Goal: Task Accomplishment & Management: Complete application form

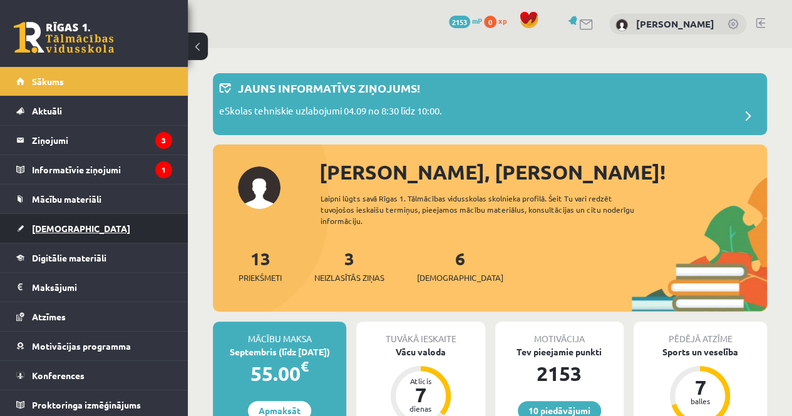
click at [73, 234] on link "[DEMOGRAPHIC_DATA]" at bounding box center [94, 228] width 156 height 29
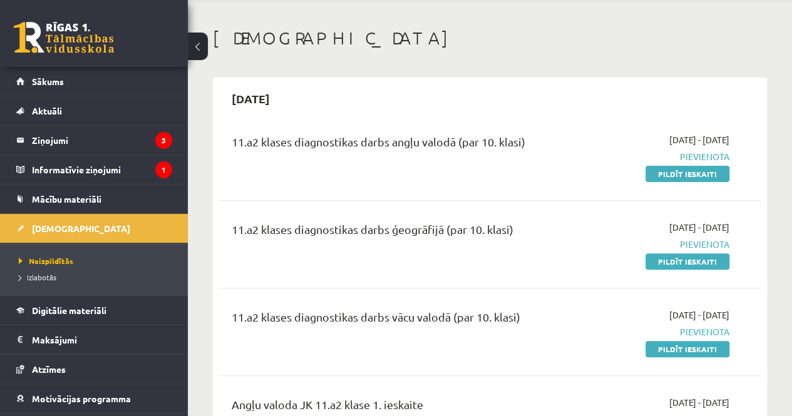
scroll to position [43, 0]
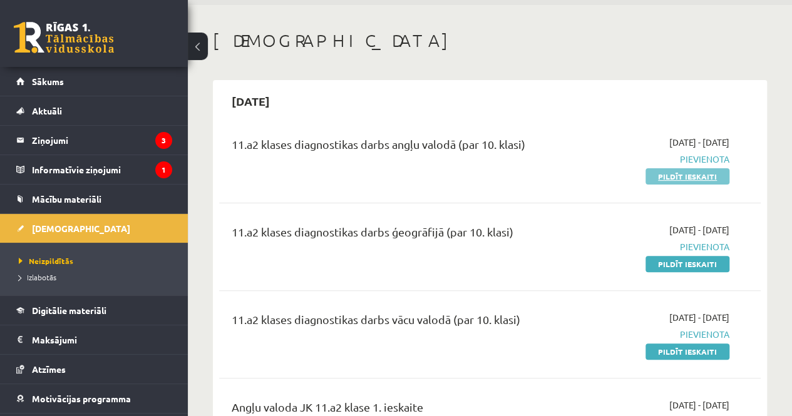
click at [649, 173] on link "Pildīt ieskaiti" at bounding box center [688, 176] width 84 height 16
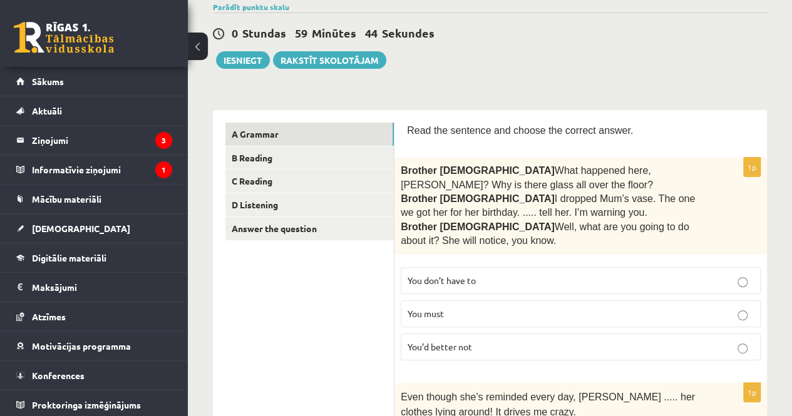
scroll to position [112, 0]
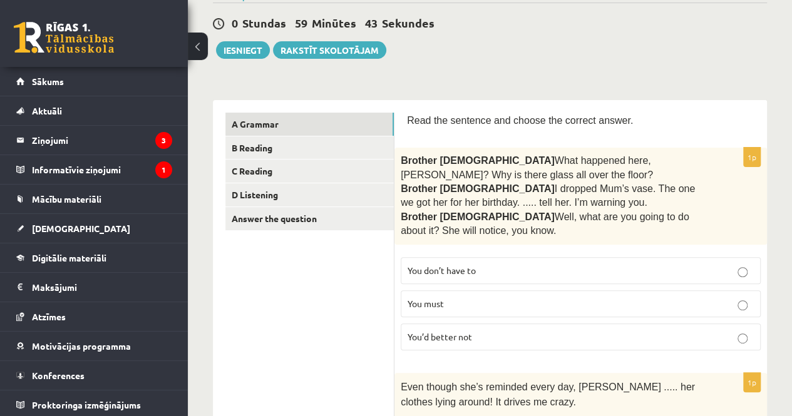
click at [472, 338] on span "You’d better not" at bounding box center [440, 336] width 64 height 11
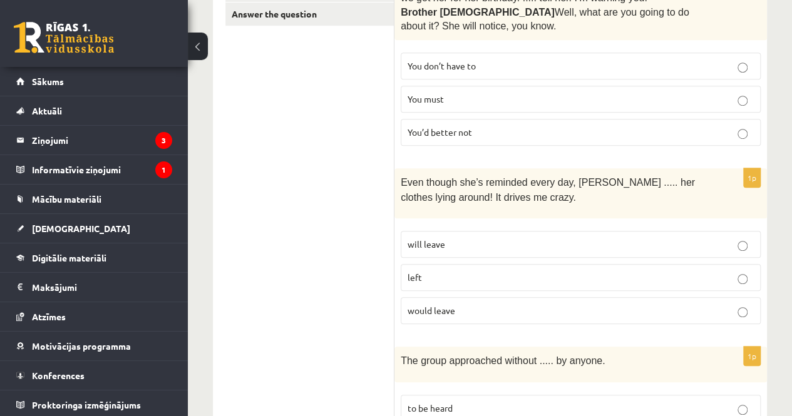
scroll to position [317, 0]
click at [486, 307] on p "would leave" at bounding box center [581, 310] width 346 height 13
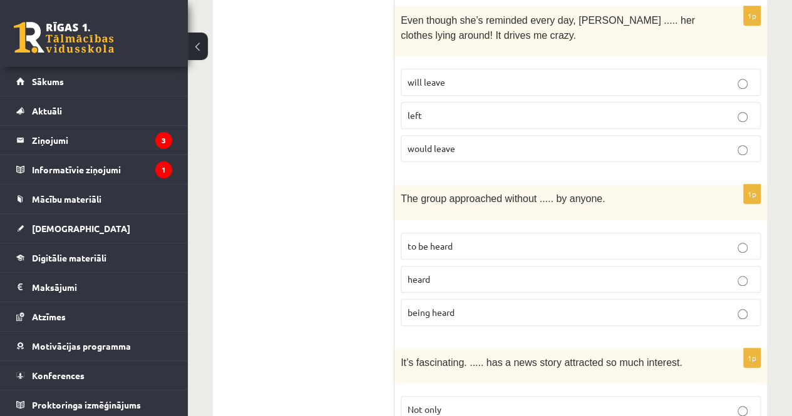
scroll to position [481, 0]
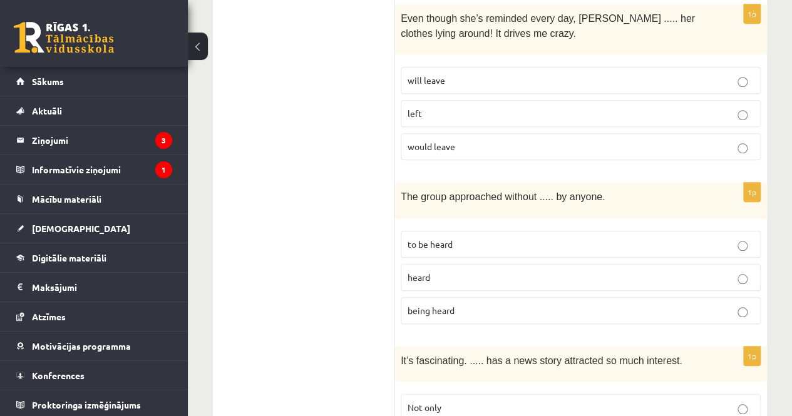
click at [473, 305] on p "being heard" at bounding box center [581, 310] width 346 height 13
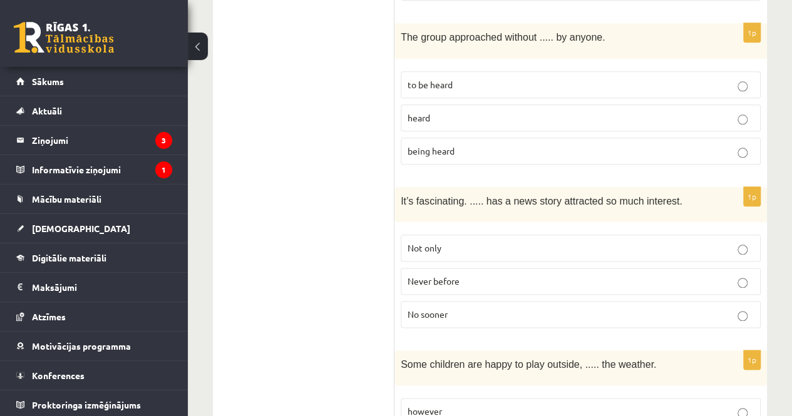
scroll to position [641, 0]
click at [477, 275] on p "Never before" at bounding box center [581, 280] width 346 height 13
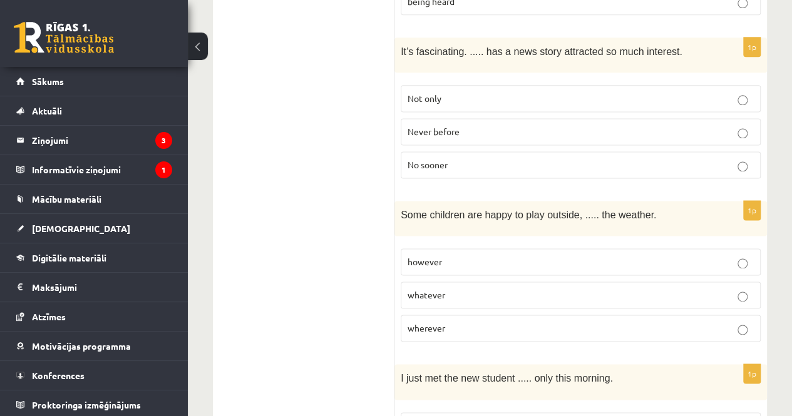
scroll to position [793, 0]
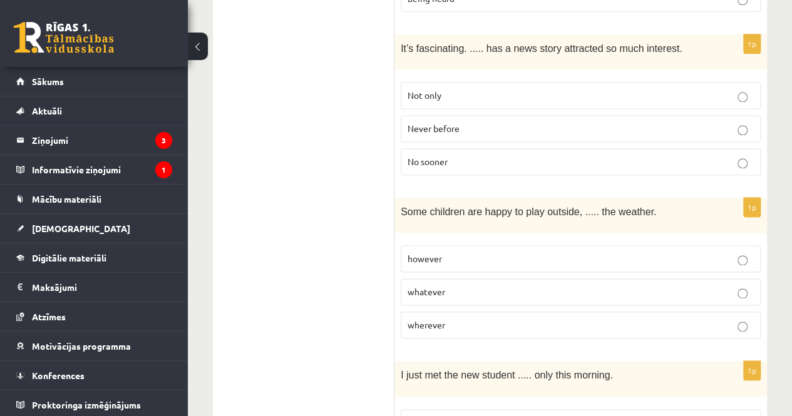
click at [476, 286] on p "whatever" at bounding box center [581, 292] width 346 height 13
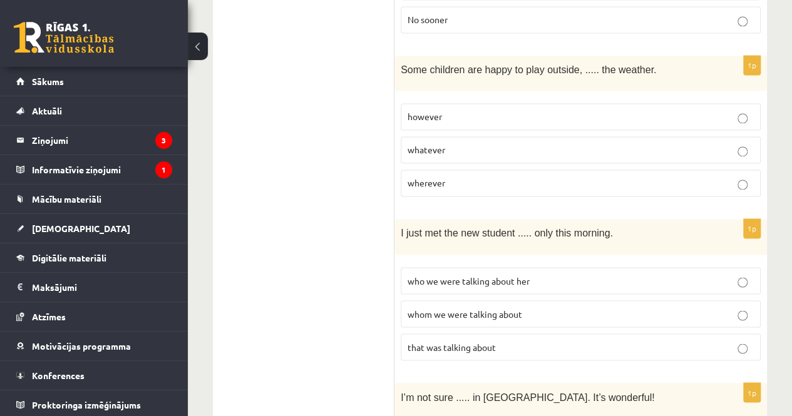
scroll to position [939, 0]
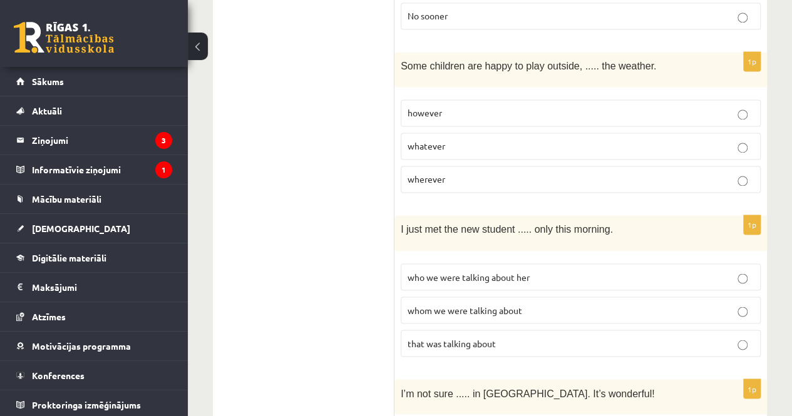
click at [507, 304] on span "whom we were talking about" at bounding box center [465, 309] width 115 height 11
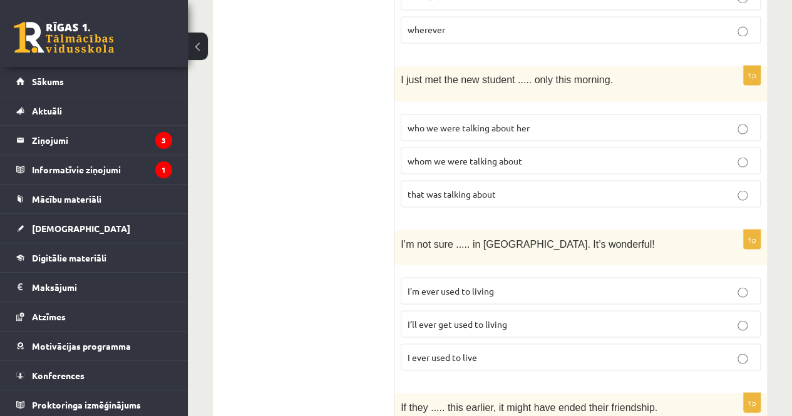
scroll to position [1089, 0]
click at [516, 317] on p "I’ll ever get used to living" at bounding box center [581, 323] width 346 height 13
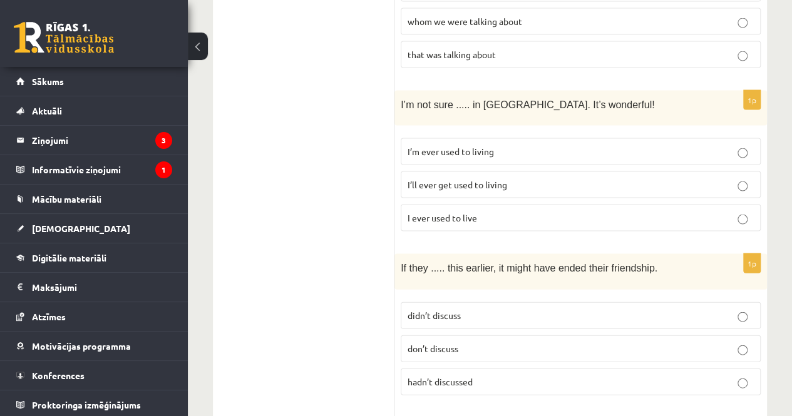
scroll to position [1227, 0]
click at [467, 377] on span "hadn’t discussed" at bounding box center [440, 382] width 65 height 11
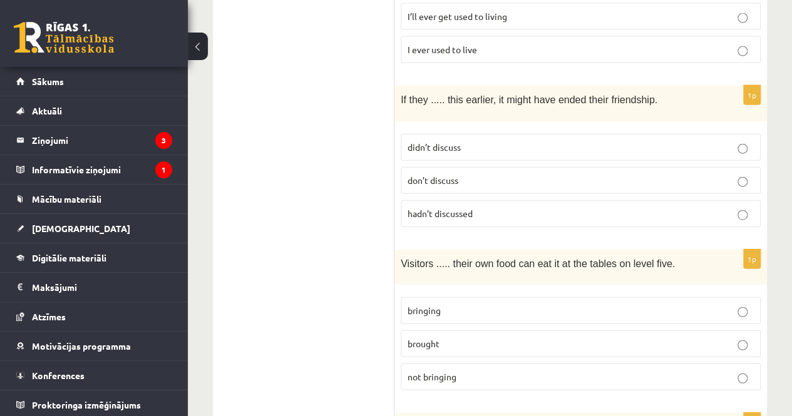
scroll to position [1405, 0]
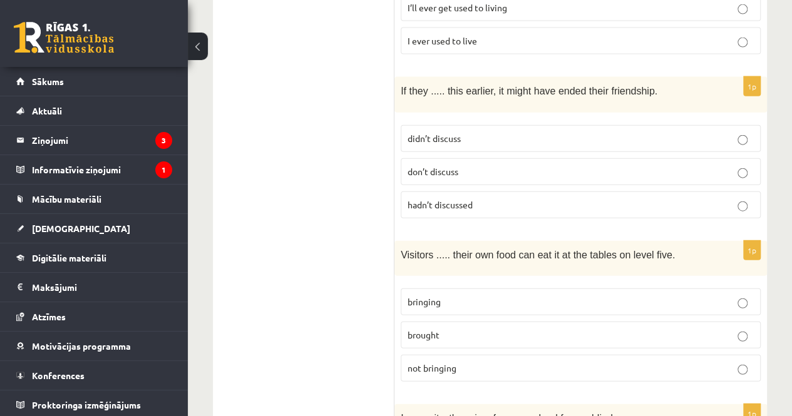
click at [521, 294] on fieldset "bringing brought not bringing" at bounding box center [581, 333] width 360 height 103
click at [521, 289] on label "bringing" at bounding box center [581, 302] width 360 height 27
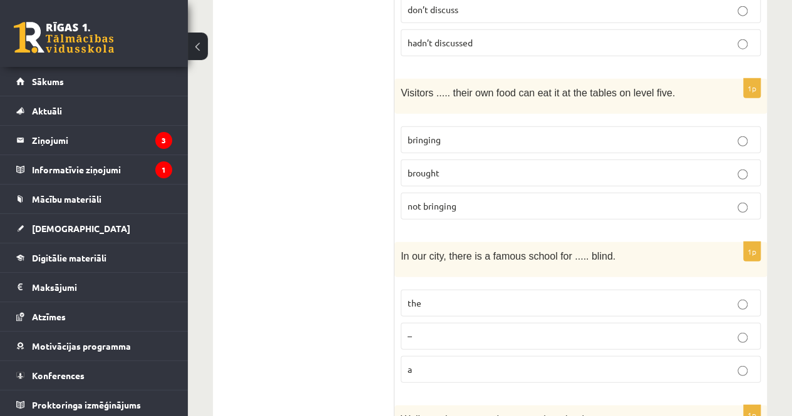
scroll to position [1567, 0]
click at [538, 297] on p "the" at bounding box center [581, 303] width 346 height 13
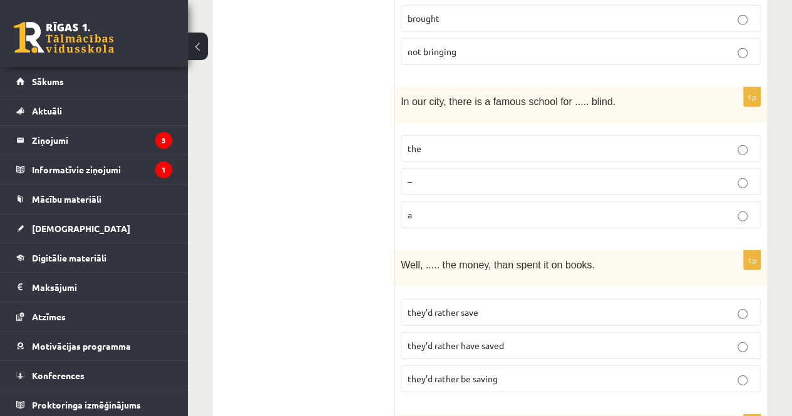
scroll to position [1721, 0]
click at [526, 300] on label "they’d rather save" at bounding box center [581, 313] width 360 height 27
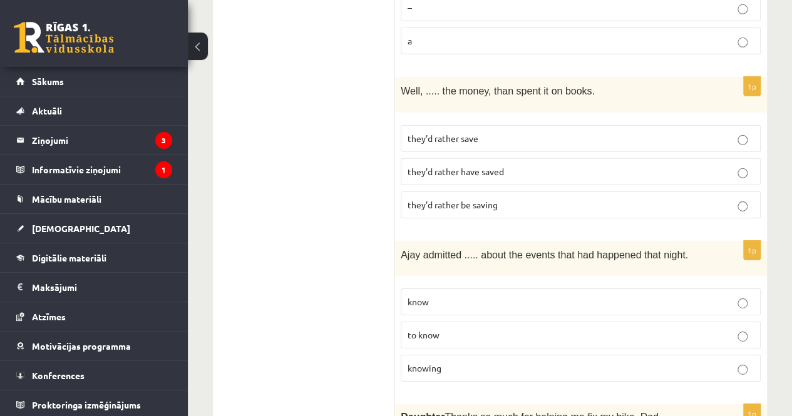
scroll to position [1897, 0]
click at [487, 361] on p "knowing" at bounding box center [581, 367] width 346 height 13
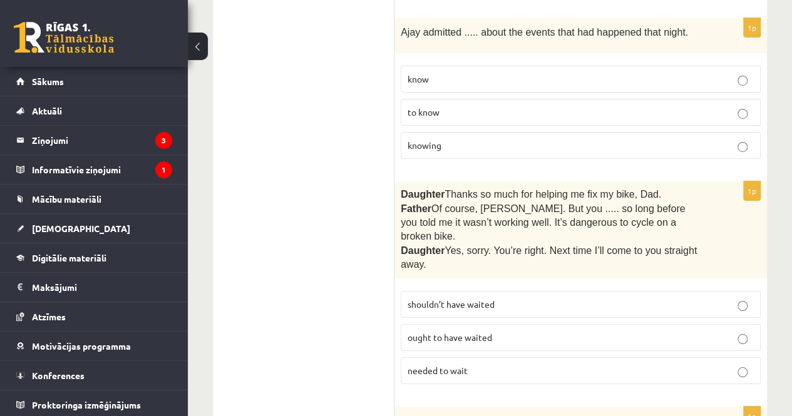
scroll to position [2119, 0]
click at [530, 291] on label "shouldn’t have waited" at bounding box center [581, 304] width 360 height 27
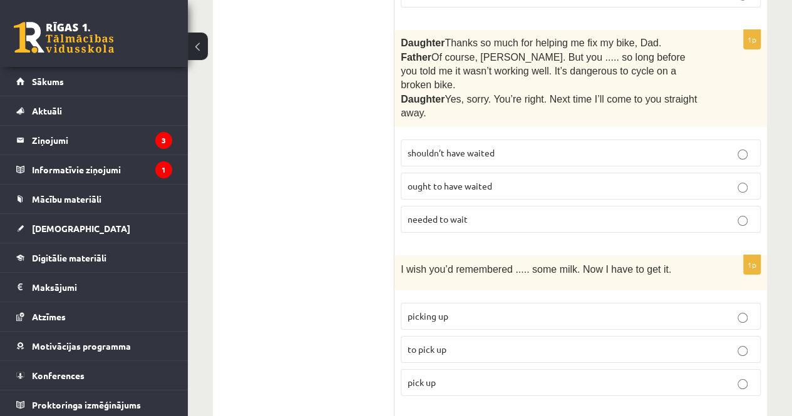
scroll to position [2277, 0]
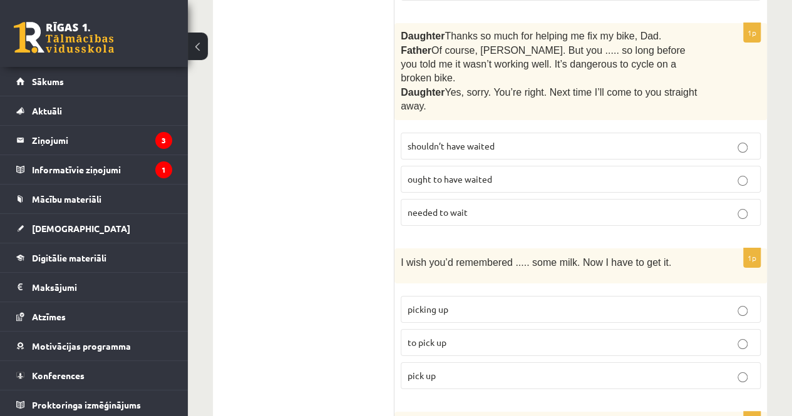
click at [513, 336] on p "to pick up" at bounding box center [581, 342] width 346 height 13
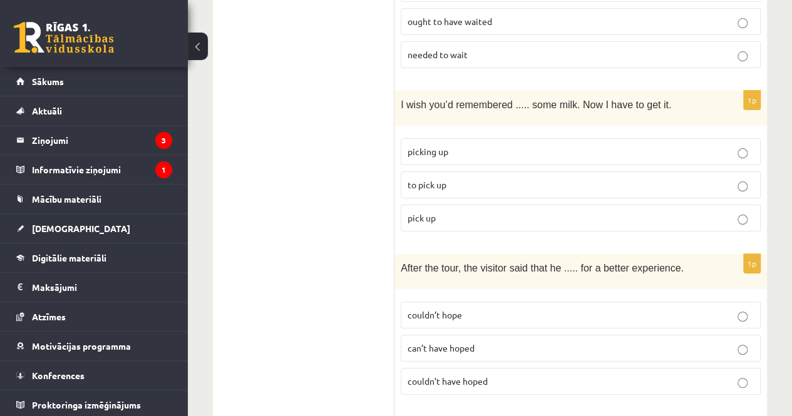
scroll to position [2437, 0]
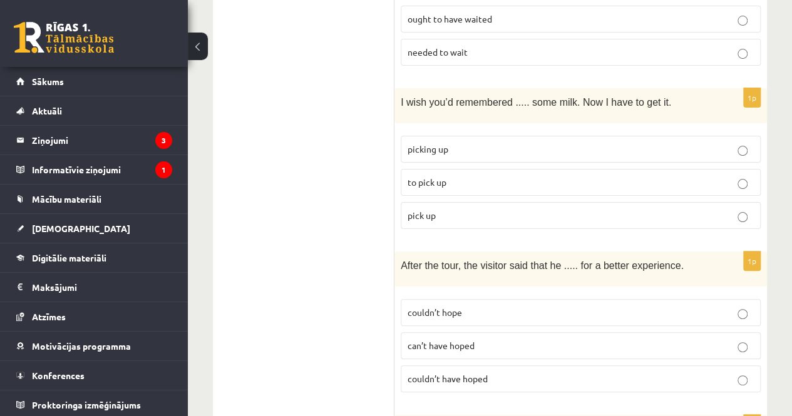
click at [493, 366] on label "couldn’t have hoped" at bounding box center [581, 379] width 360 height 27
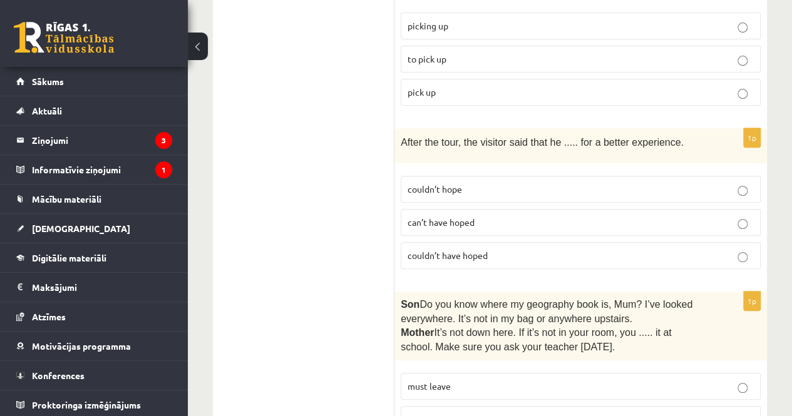
scroll to position [2551, 0]
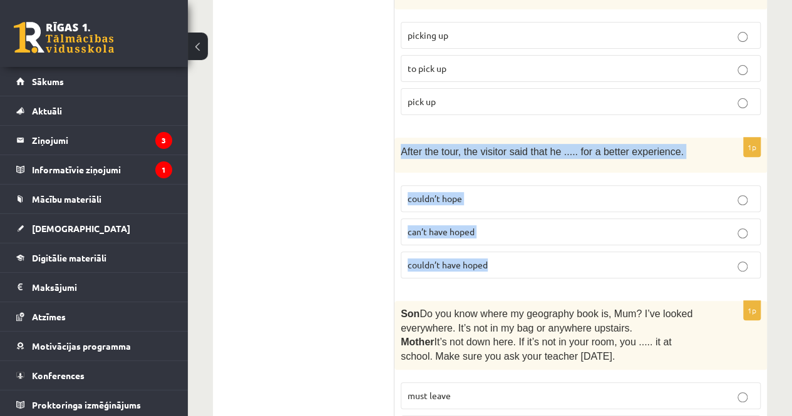
drag, startPoint x: 398, startPoint y: 100, endPoint x: 713, endPoint y: 212, distance: 333.9
click at [713, 212] on div "1p After the tour, the visitor said that he ..... for a better experience. coul…" at bounding box center [580, 213] width 373 height 151
copy div "After the tour, the visitor said that he ..... for a better experience. couldn’…"
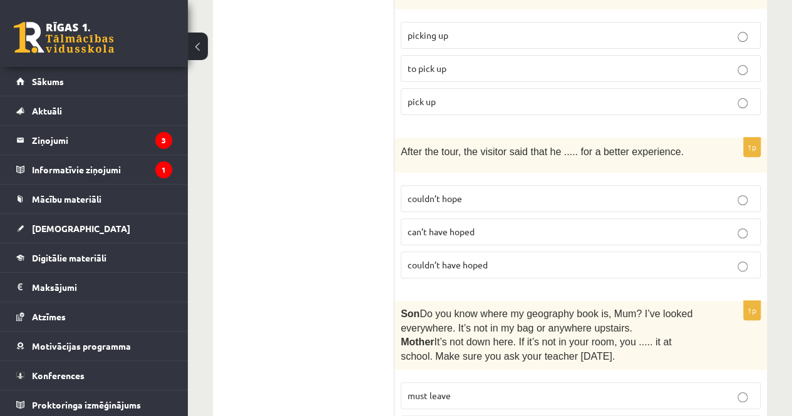
click at [543, 307] on p "Son  Do you know where my geography book is, Mum? I’ve looked everywhere. It’s …" at bounding box center [549, 321] width 297 height 28
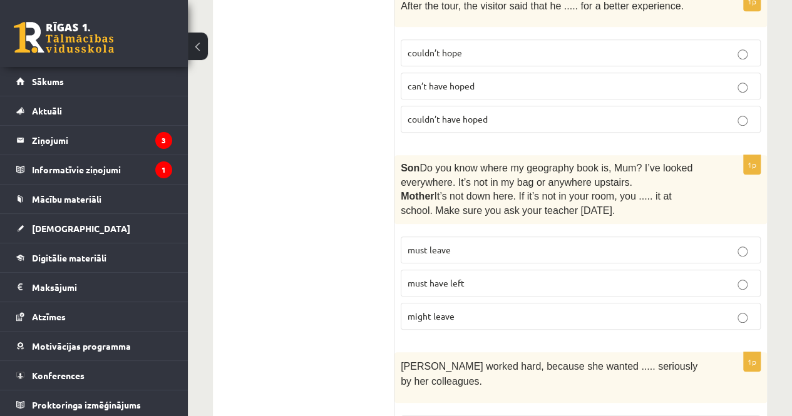
scroll to position [2698, 0]
click at [546, 276] on p "must have left" at bounding box center [581, 282] width 346 height 13
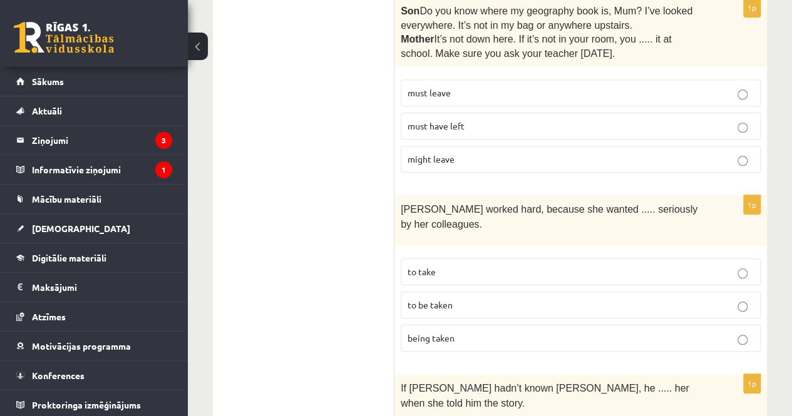
scroll to position [2855, 0]
click at [509, 298] on p "to be taken" at bounding box center [581, 304] width 346 height 13
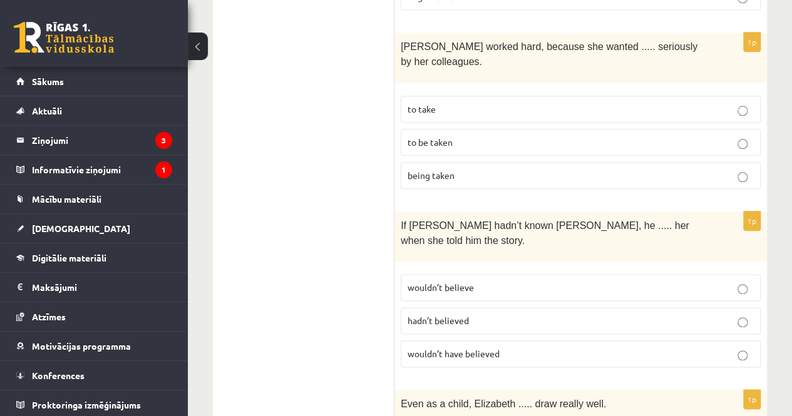
scroll to position [3021, 0]
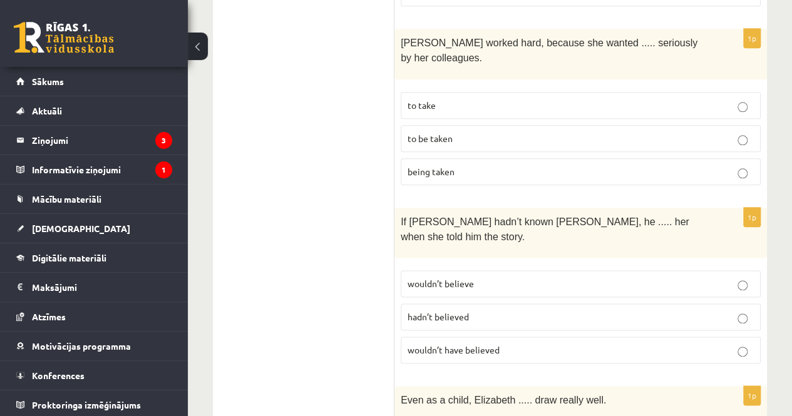
click at [510, 344] on p "wouldn’t have believed" at bounding box center [581, 350] width 346 height 13
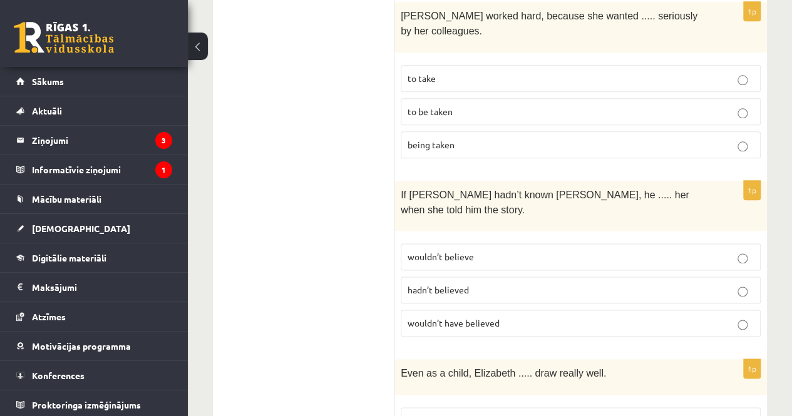
scroll to position [3049, 0]
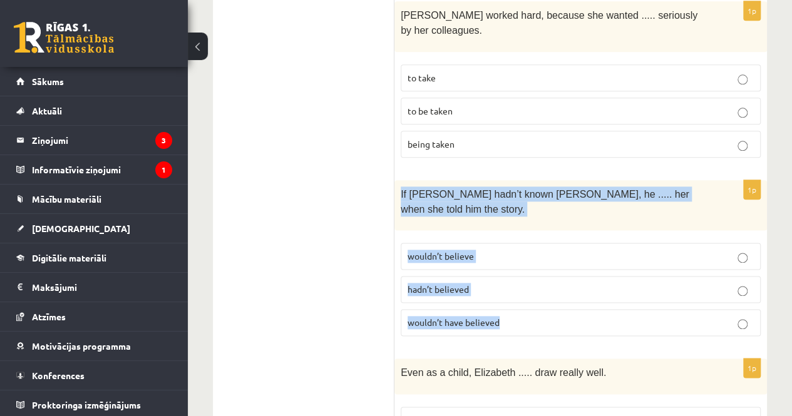
drag, startPoint x: 399, startPoint y: 121, endPoint x: 542, endPoint y: 225, distance: 177.1
click at [542, 225] on div "1p If Tom hadn’t known Mariam, he ..... her when she told him the story. wouldn…" at bounding box center [580, 263] width 373 height 167
copy div "If Tom hadn’t known Mariam, he ..... her when she told him the story. wouldn’t …"
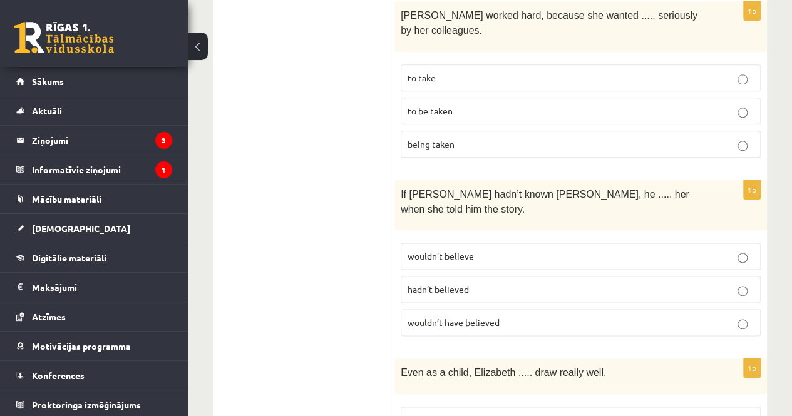
click at [451, 368] on span "Even as a child, Elizabeth ..... draw really well." at bounding box center [503, 373] width 205 height 11
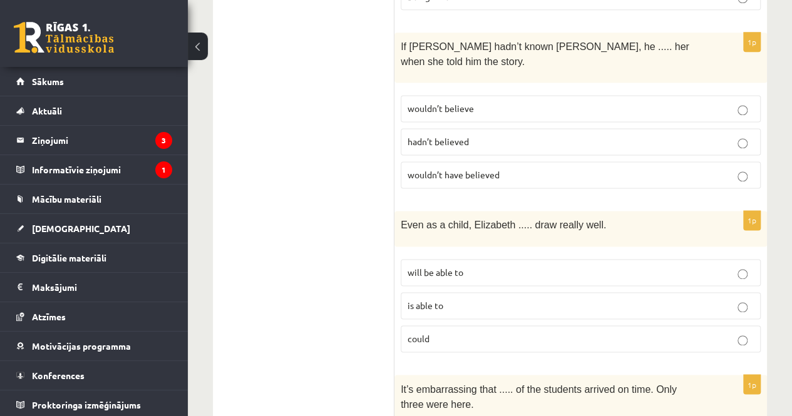
scroll to position [3198, 0]
click at [471, 331] on p "could" at bounding box center [581, 337] width 346 height 13
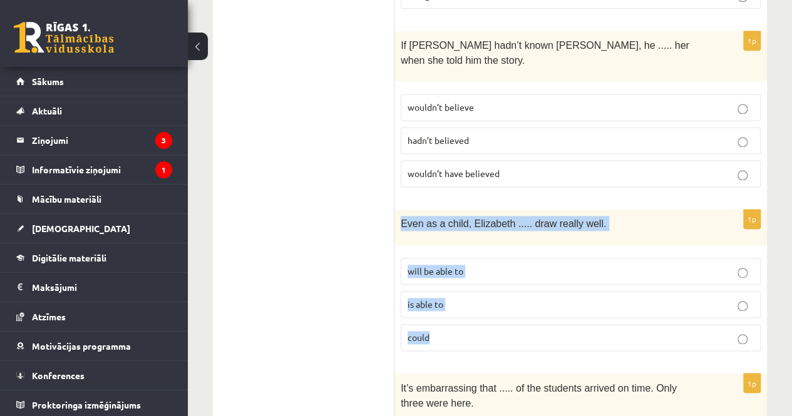
drag, startPoint x: 401, startPoint y: 133, endPoint x: 489, endPoint y: 235, distance: 135.4
click at [489, 235] on div "1p Even as a child, Elizabeth ..... draw really well. will be able to is able t…" at bounding box center [580, 285] width 373 height 151
copy div "Even as a child, Elizabeth ..... draw really well. will be able to is able to c…"
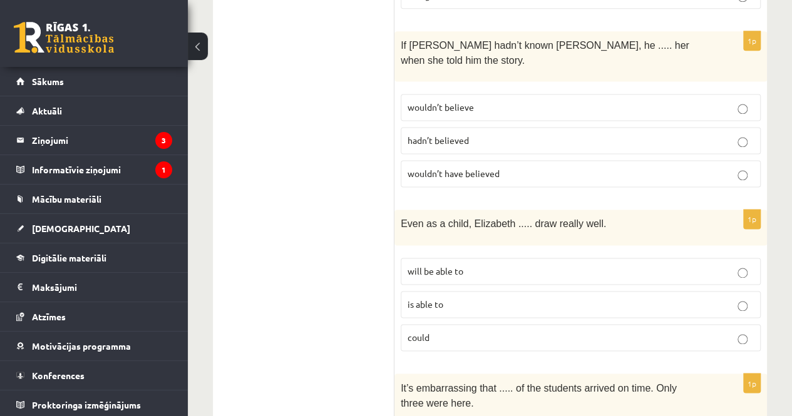
click at [416, 374] on div "It’s embarrassing that ..... of the students arrived on time. Only three were h…" at bounding box center [580, 399] width 373 height 51
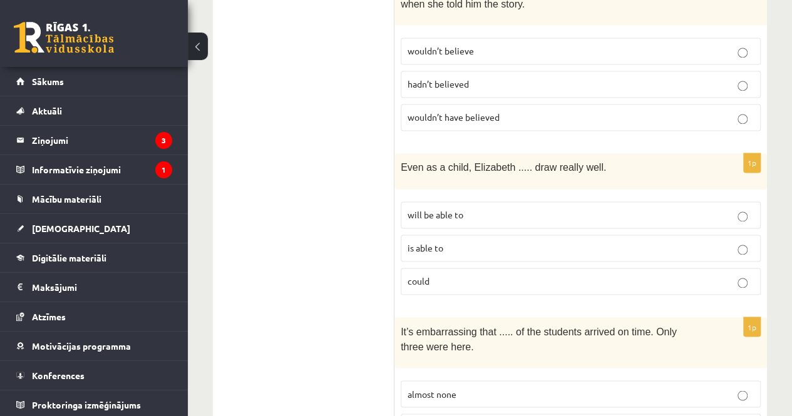
scroll to position [3265, 0]
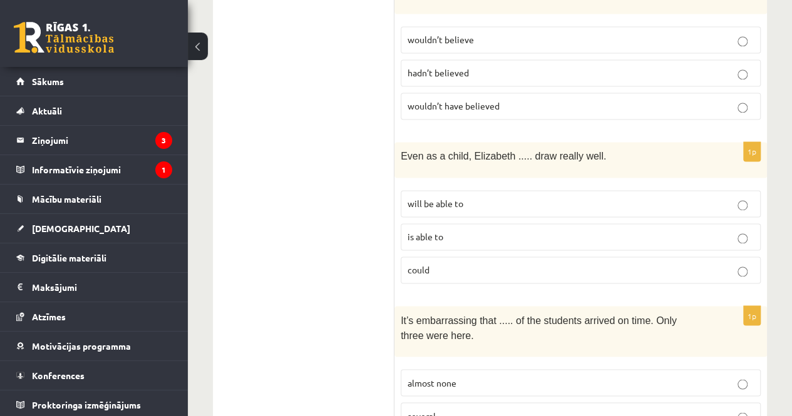
click at [429, 377] on span "almost none" at bounding box center [432, 382] width 49 height 11
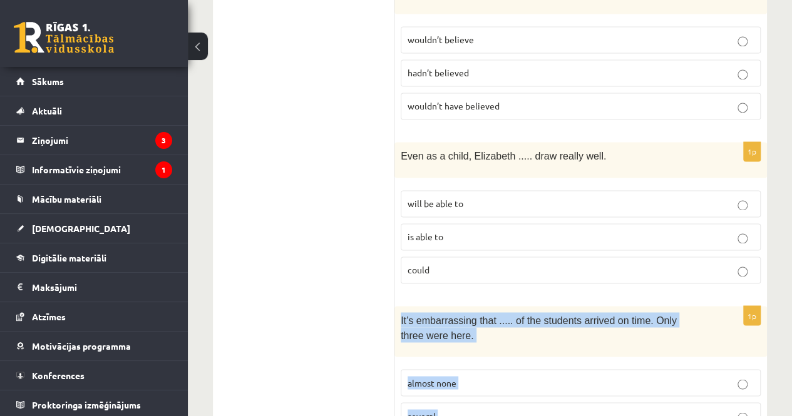
drag, startPoint x: 401, startPoint y: 227, endPoint x: 487, endPoint y: 368, distance: 164.7
click at [487, 368] on div "1p It’s embarrassing that ..... of the students arrived on time. Only three wer…" at bounding box center [580, 389] width 373 height 167
copy div "It’s embarrassing that ..... of the students arrived on time. Only three were h…"
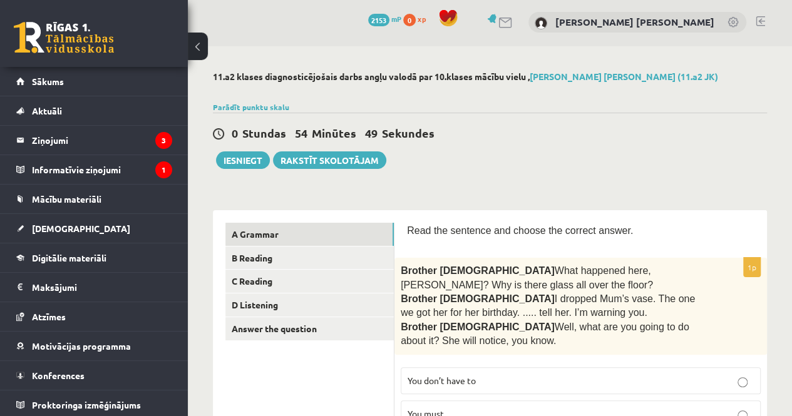
scroll to position [0, 0]
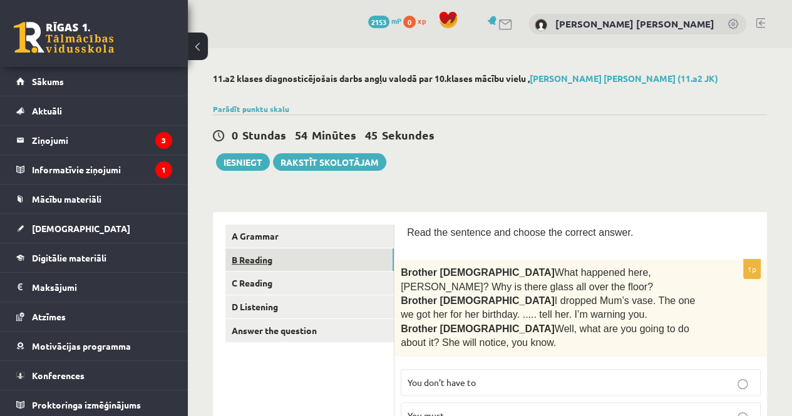
click at [255, 257] on link "B Reading" at bounding box center [309, 260] width 168 height 23
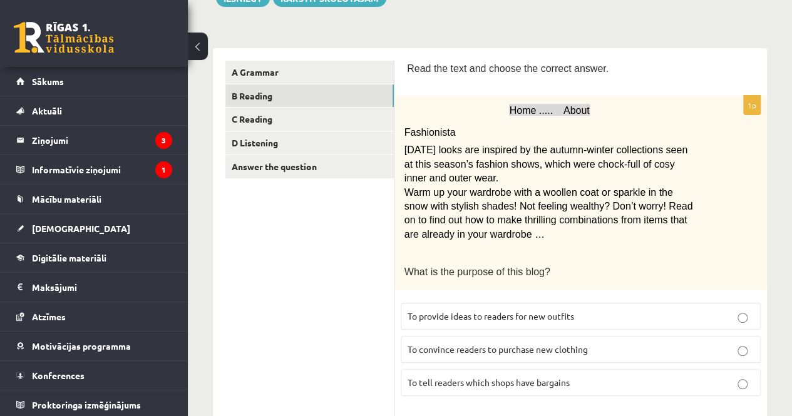
scroll to position [169, 0]
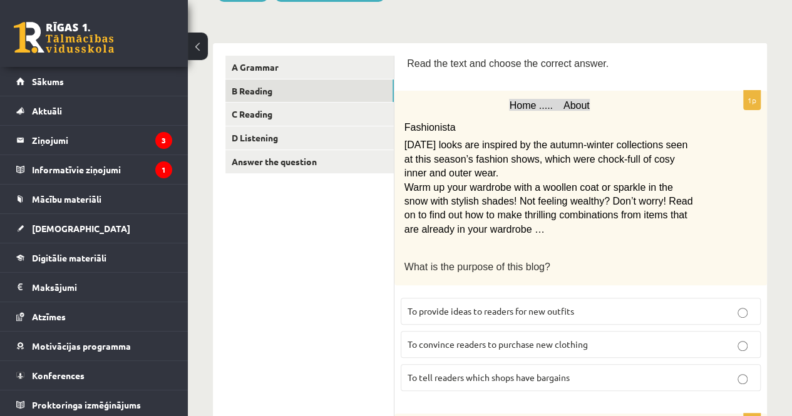
click at [435, 311] on span "To provide ideas to readers for new outfits" at bounding box center [491, 311] width 167 height 11
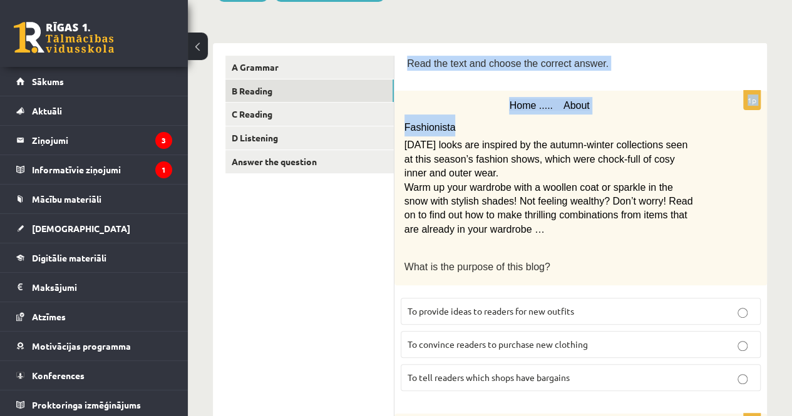
drag, startPoint x: 408, startPoint y: 61, endPoint x: 462, endPoint y: 137, distance: 93.8
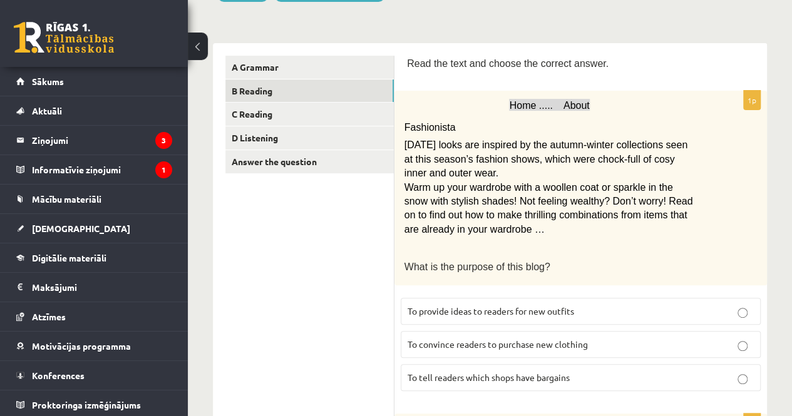
click at [552, 242] on p at bounding box center [549, 248] width 291 height 13
click at [411, 63] on span "Read the text and choose the correct answer." at bounding box center [508, 63] width 202 height 11
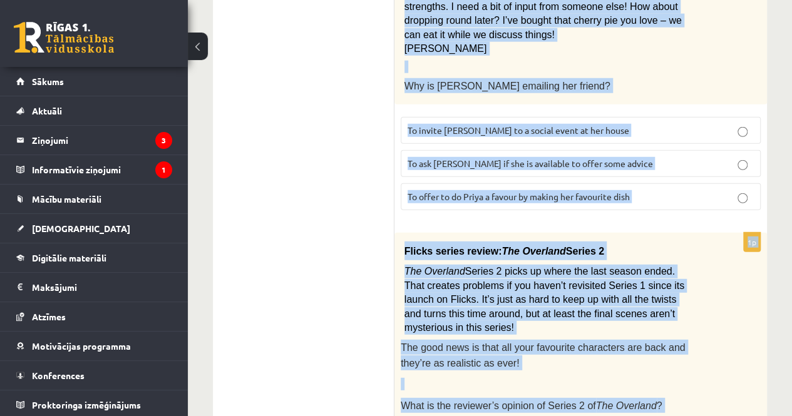
scroll to position [1664, 0]
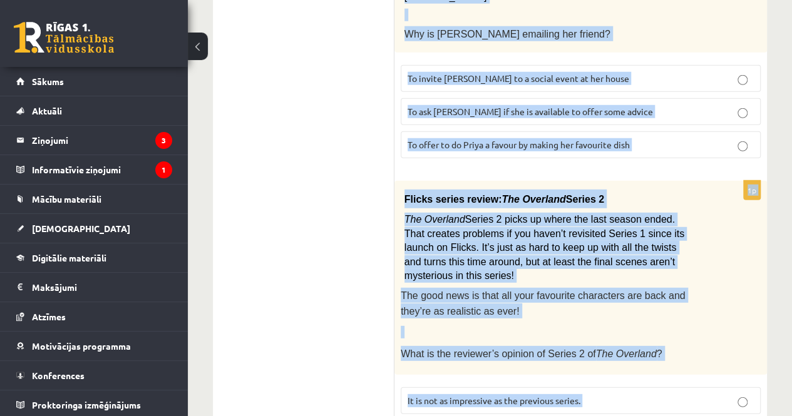
drag, startPoint x: 408, startPoint y: 63, endPoint x: 582, endPoint y: 356, distance: 340.8
copy form "Read the text and choose the correct answer. 1p Home ..... About Fashionista To…"
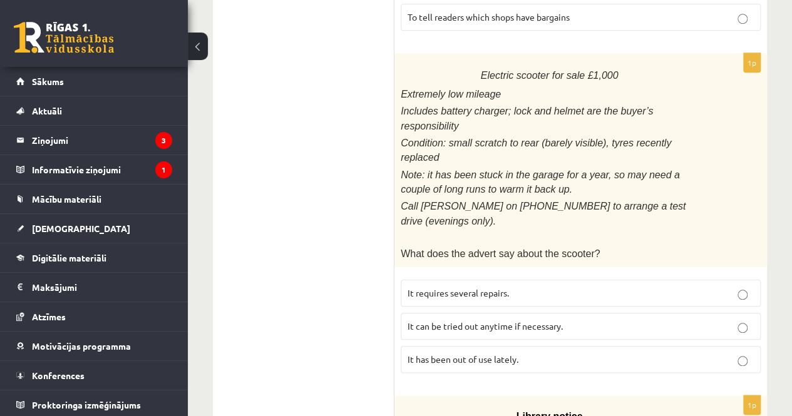
scroll to position [600, 0]
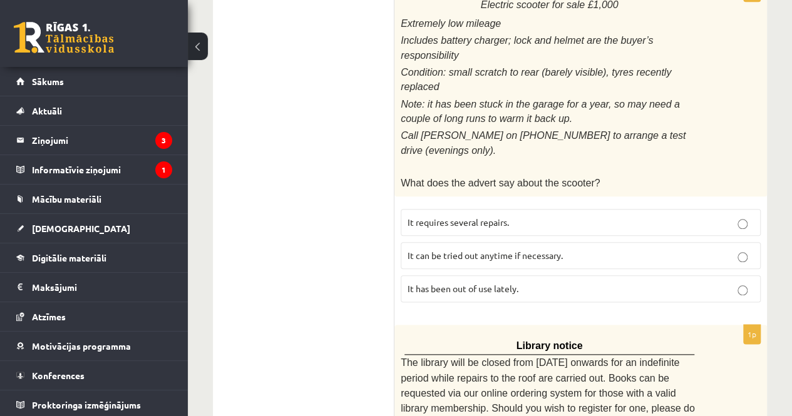
click at [475, 275] on label "It has been out of use lately." at bounding box center [581, 288] width 360 height 27
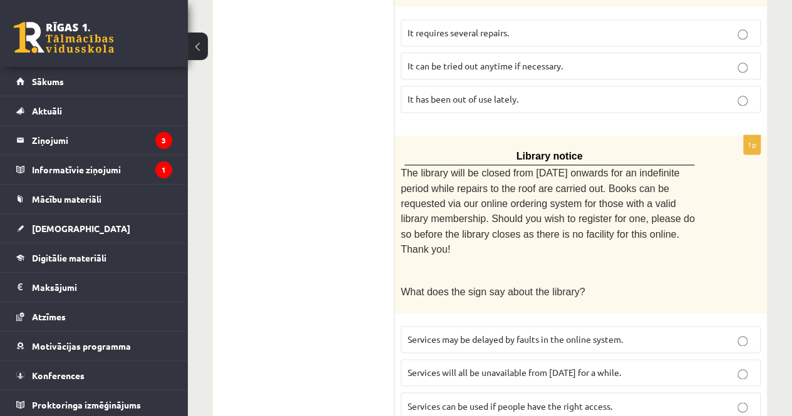
scroll to position [810, 0]
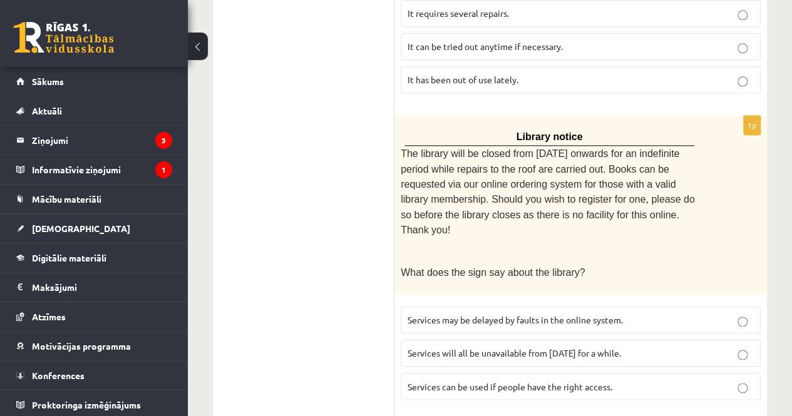
click at [443, 381] on span "Services can be used if people have the right access." at bounding box center [510, 386] width 205 height 11
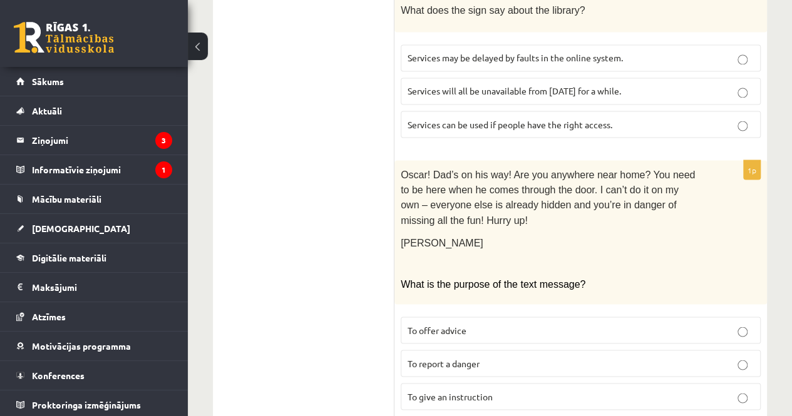
scroll to position [1099, 0]
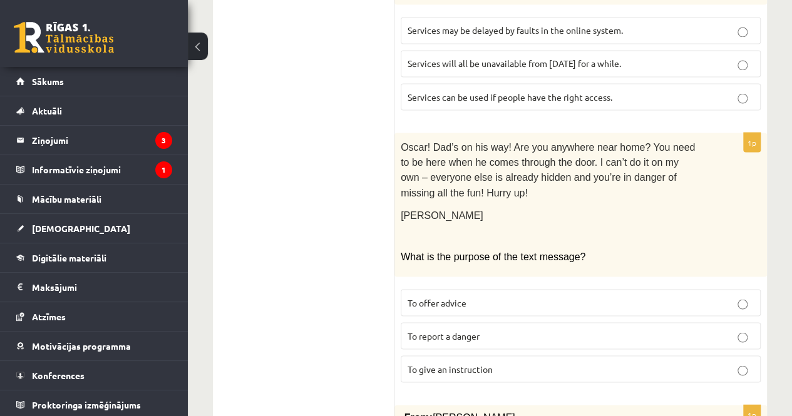
click at [452, 363] on span "To give an instruction" at bounding box center [450, 368] width 85 height 11
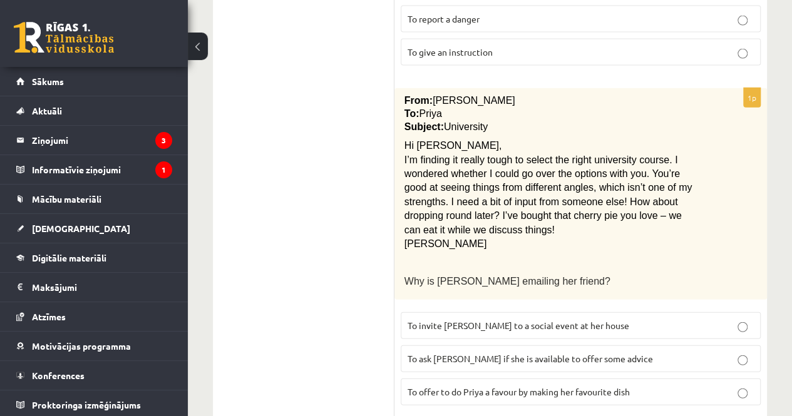
scroll to position [1418, 0]
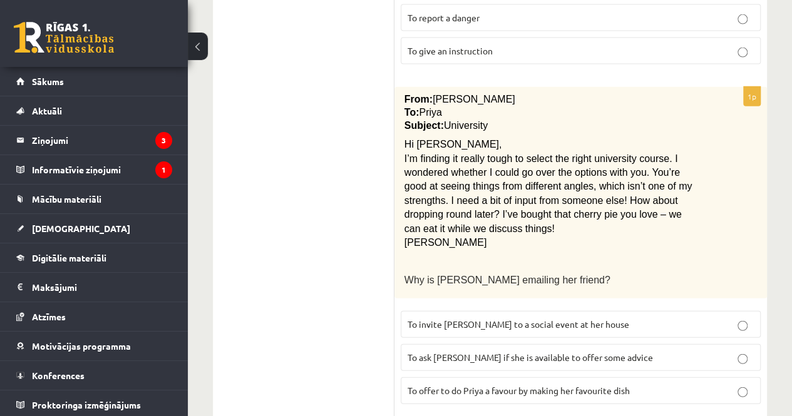
click at [481, 344] on label "To ask Priya if she is available to offer some advice" at bounding box center [581, 357] width 360 height 27
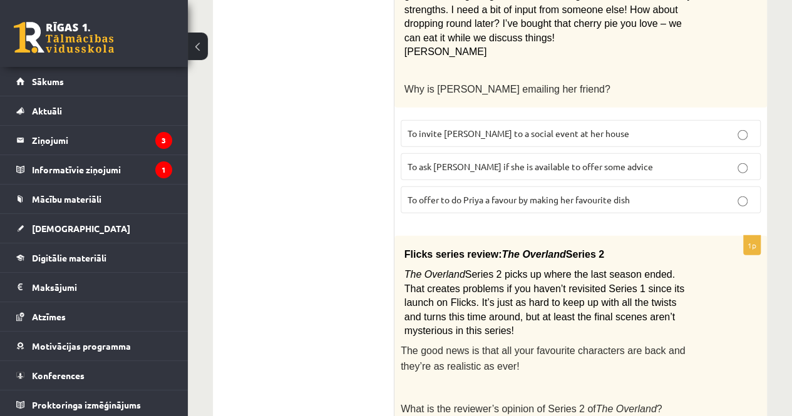
scroll to position [1664, 0]
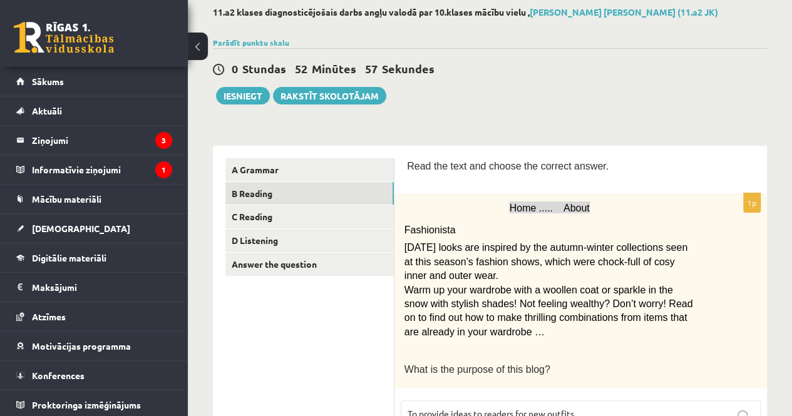
scroll to position [0, 0]
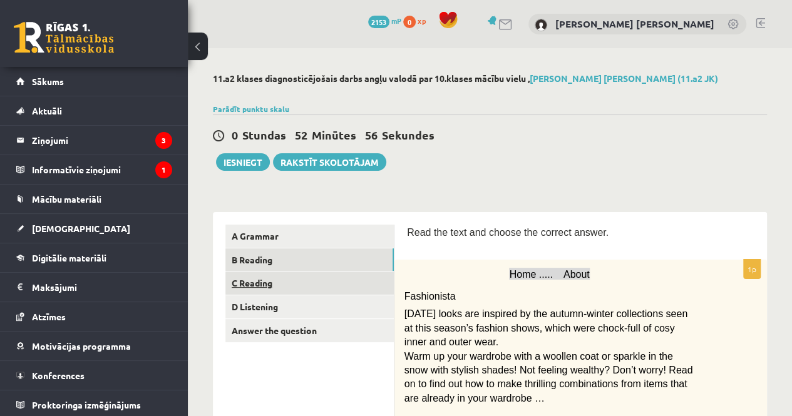
click at [328, 280] on link "C Reading" at bounding box center [309, 283] width 168 height 23
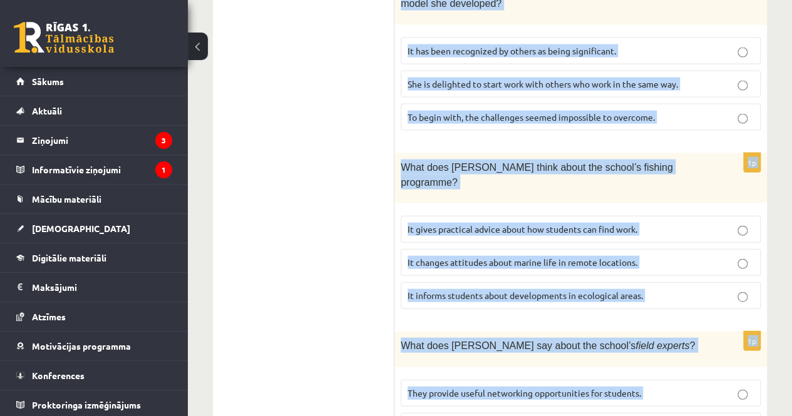
scroll to position [1448, 0]
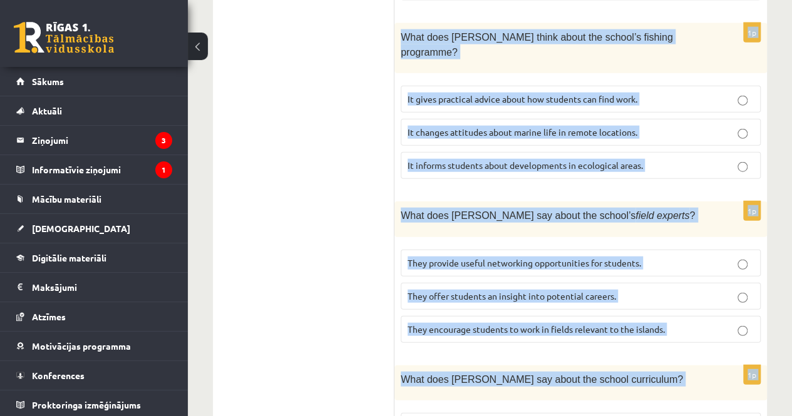
drag, startPoint x: 408, startPoint y: 98, endPoint x: 718, endPoint y: 359, distance: 404.8
copy form "Read the article about an unusual school and choose the correct answer for each…"
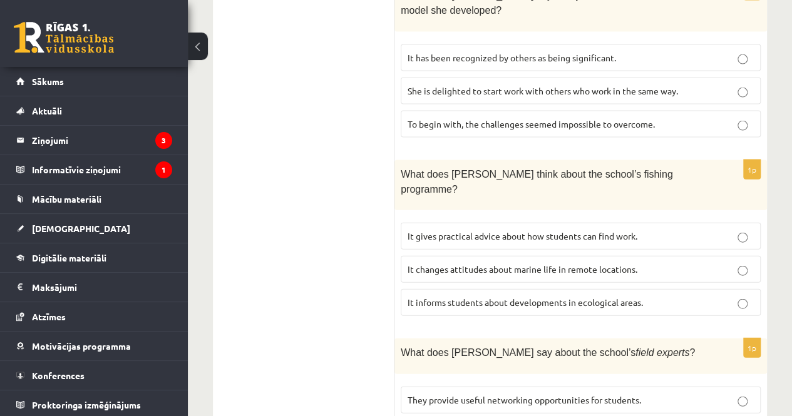
scroll to position [1303, 0]
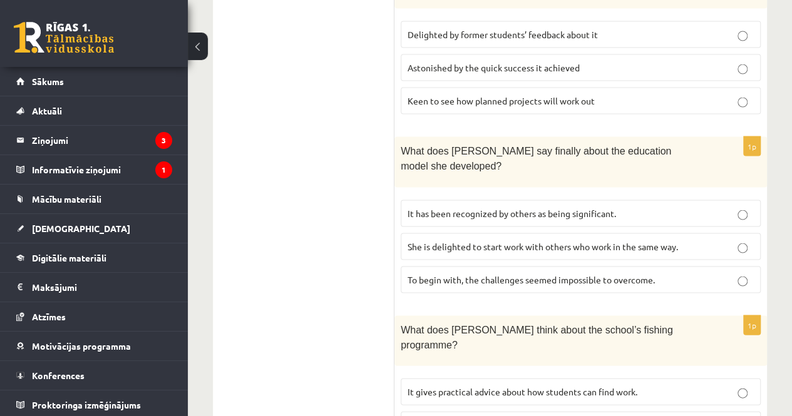
scroll to position [1141, 0]
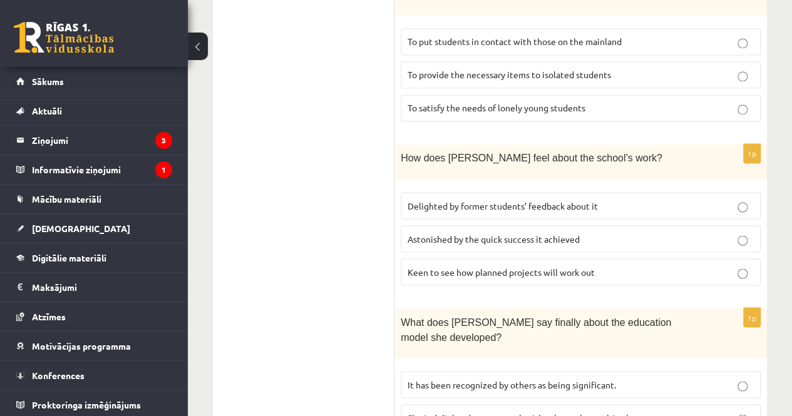
scroll to position [982, 0]
click at [556, 380] on span "It has been recognized by others as being significant." at bounding box center [512, 385] width 208 height 11
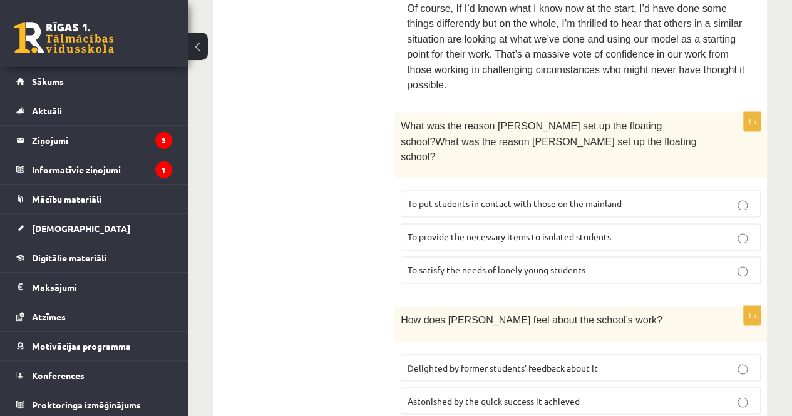
scroll to position [816, 0]
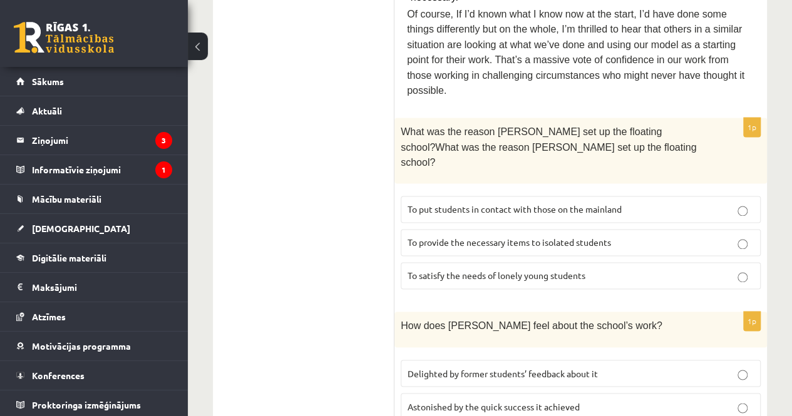
click at [452, 368] on span "Delighted by former students’ feedback about it" at bounding box center [503, 373] width 190 height 11
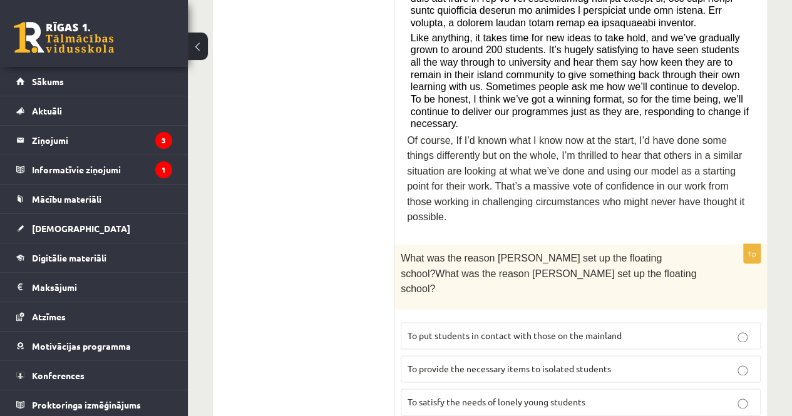
scroll to position [637, 0]
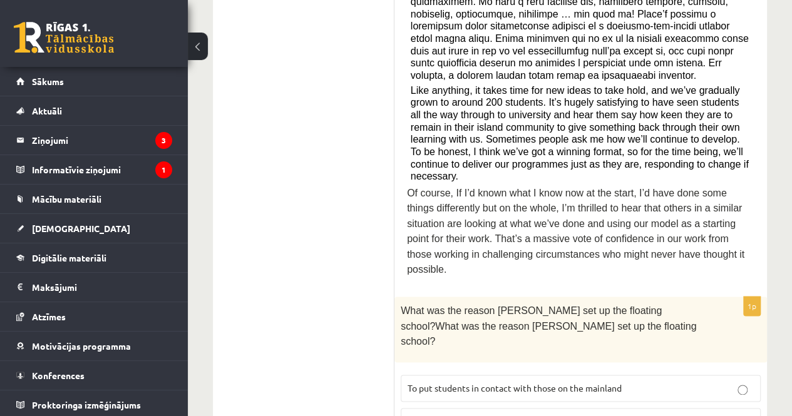
click at [552, 408] on label "To provide the necessary items to isolated students" at bounding box center [581, 421] width 360 height 27
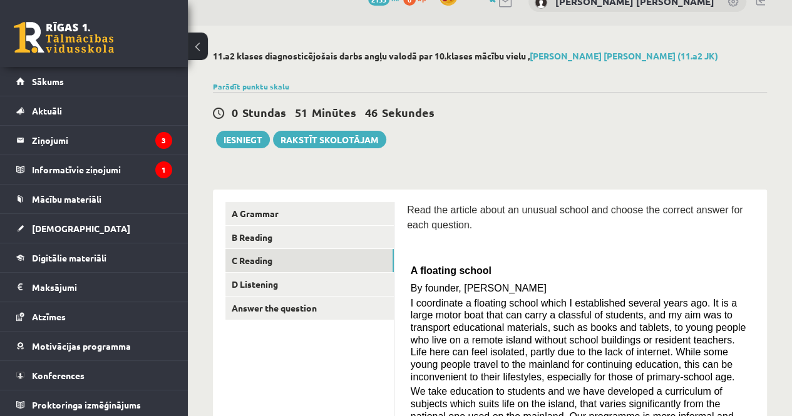
scroll to position [22, 0]
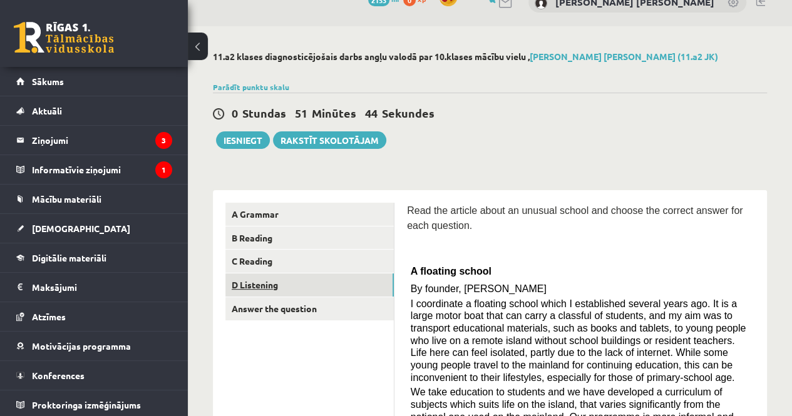
click at [336, 288] on link "D Listening" at bounding box center [309, 285] width 168 height 23
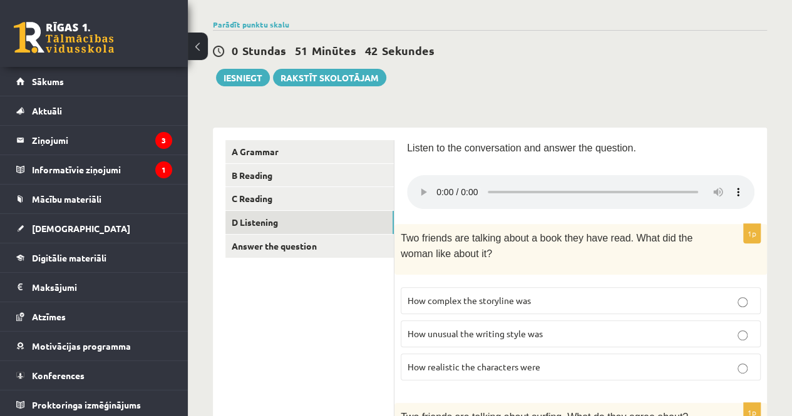
scroll to position [85, 0]
click at [433, 236] on span "Two friends are talking about a book they have read. What did the woman like ab…" at bounding box center [547, 245] width 292 height 26
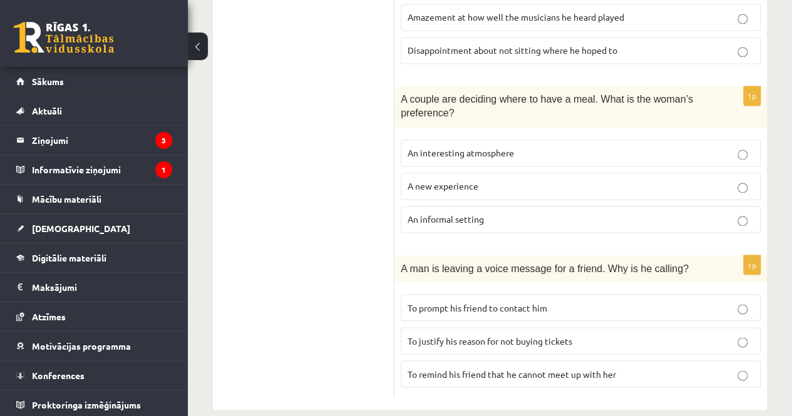
scroll to position [924, 0]
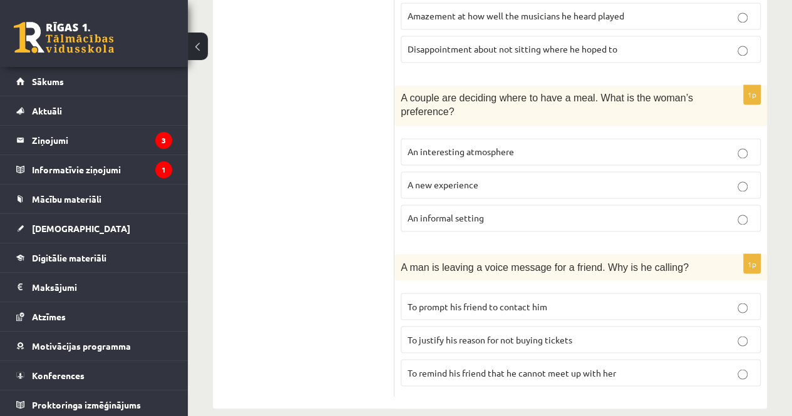
click at [426, 212] on span "An informal setting" at bounding box center [446, 217] width 76 height 11
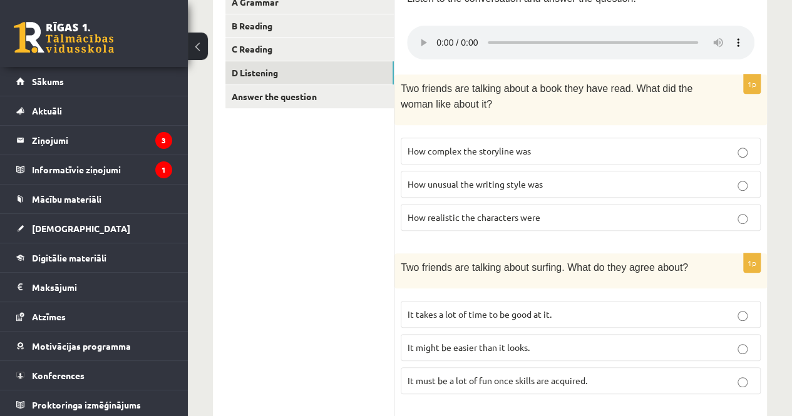
scroll to position [233, 0]
click at [447, 314] on p "It takes a lot of time to be good at it." at bounding box center [581, 315] width 346 height 13
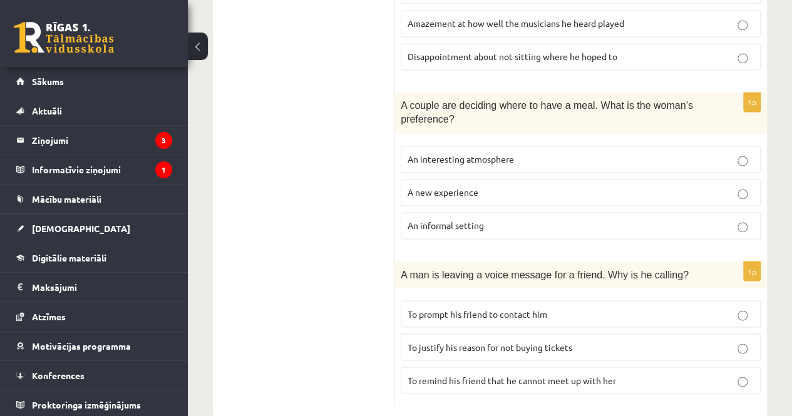
scroll to position [924, 0]
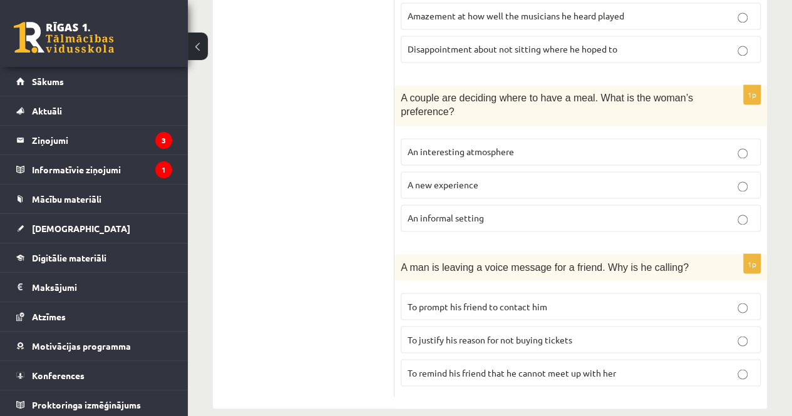
click at [471, 301] on span "To prompt his friend to contact him" at bounding box center [478, 306] width 140 height 11
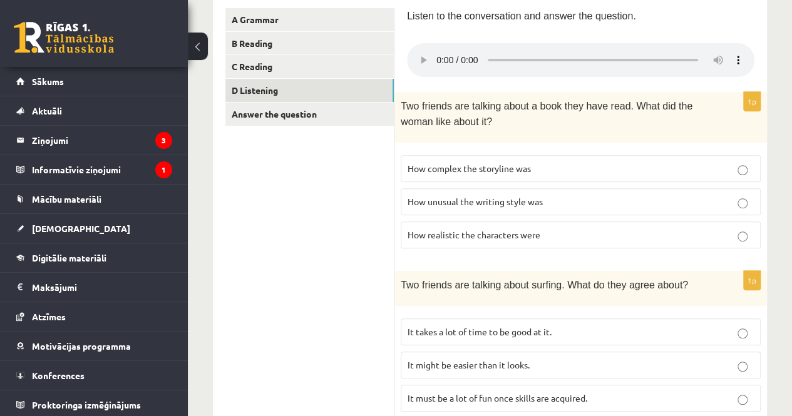
scroll to position [219, 0]
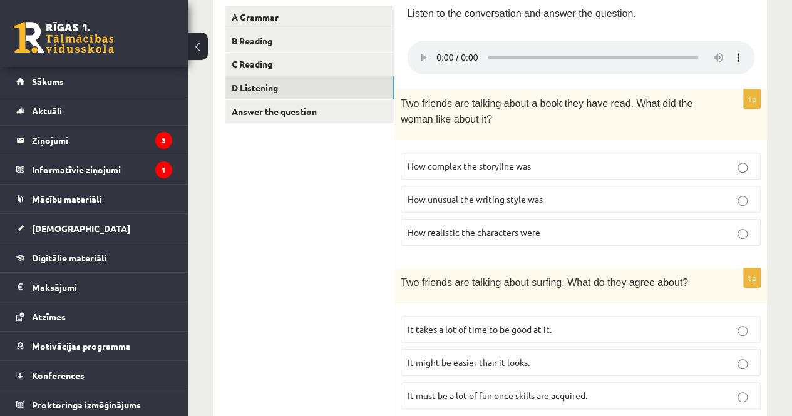
click at [466, 235] on label "How realistic the characters were" at bounding box center [581, 232] width 360 height 27
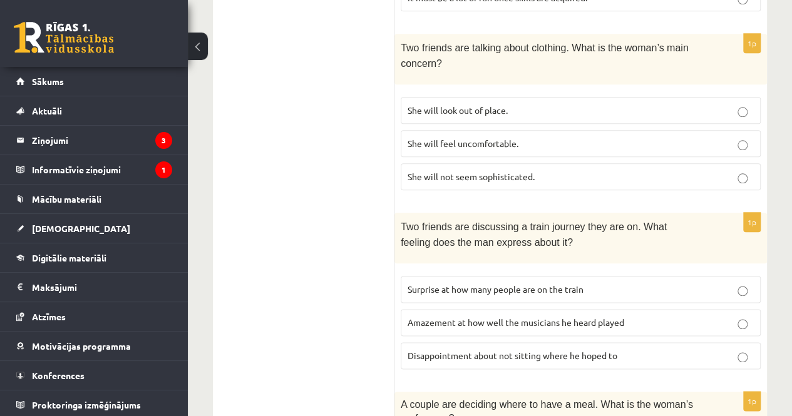
scroll to position [617, 0]
click at [445, 222] on span "Two friends are discussing a train journey they are on. What feeling does the m…" at bounding box center [534, 235] width 266 height 26
click at [507, 106] on p "She will look out of place." at bounding box center [581, 110] width 346 height 13
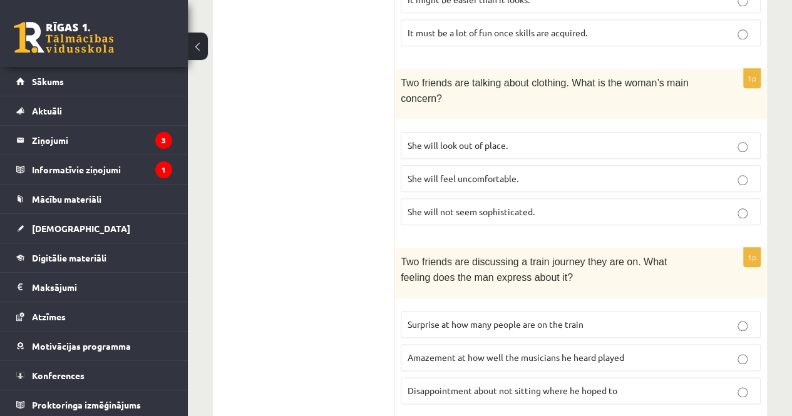
scroll to position [582, 0]
click at [417, 378] on label "Disappointment about not sitting where he hoped to" at bounding box center [581, 391] width 360 height 27
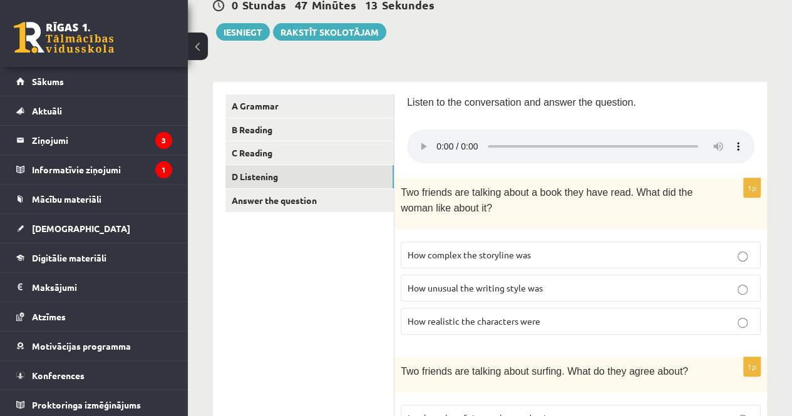
scroll to position [116, 0]
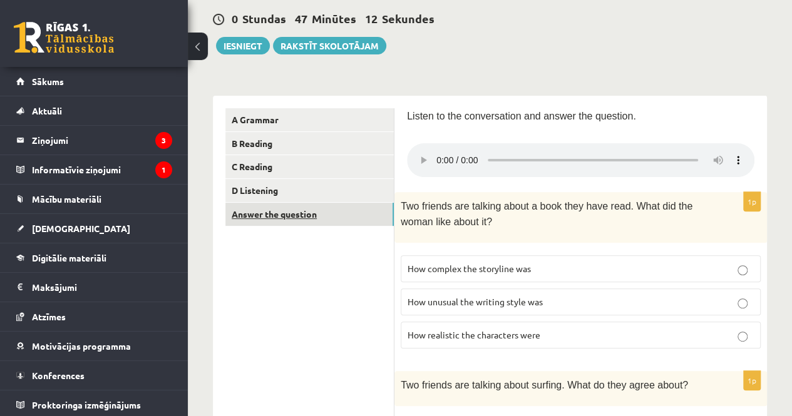
click at [351, 215] on link "Answer the question" at bounding box center [309, 214] width 168 height 23
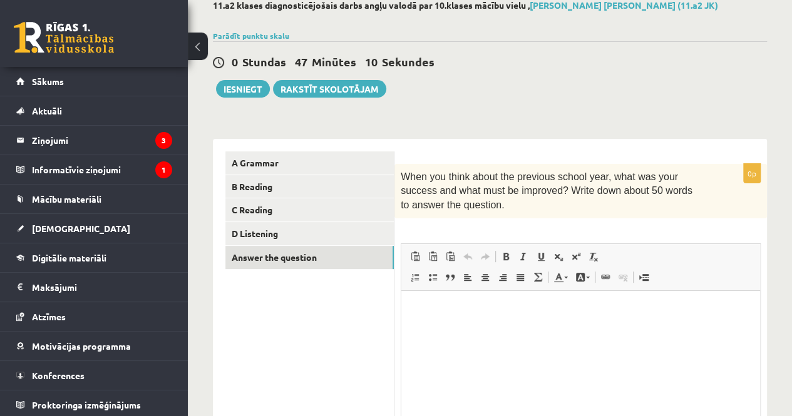
scroll to position [0, 0]
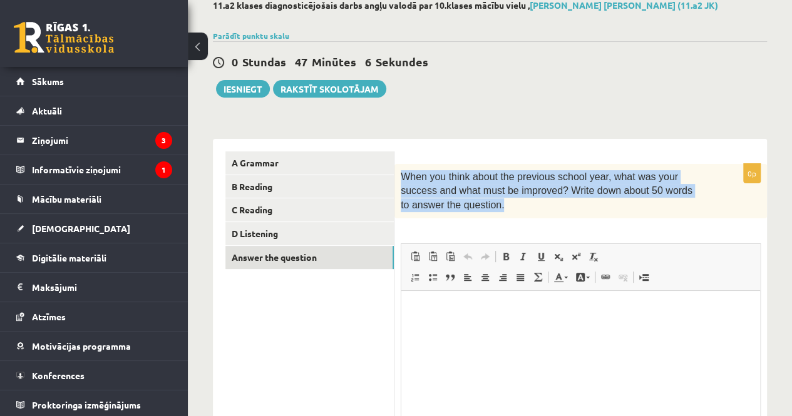
drag, startPoint x: 401, startPoint y: 175, endPoint x: 445, endPoint y: 207, distance: 54.4
click at [445, 207] on p "When you think about the previous school year, what was your success and what m…" at bounding box center [549, 191] width 297 height 42
copy span "When you think about the previous school year, what was your success and what m…"
click at [565, 180] on span "When you think about the previous school year, what was your success and what m…" at bounding box center [547, 191] width 292 height 39
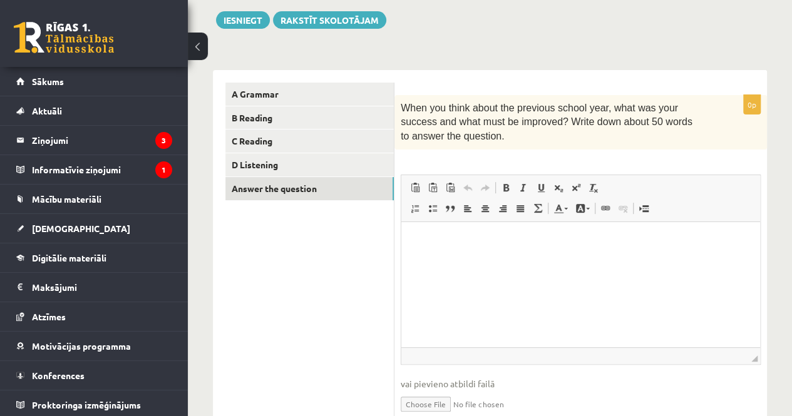
scroll to position [152, 0]
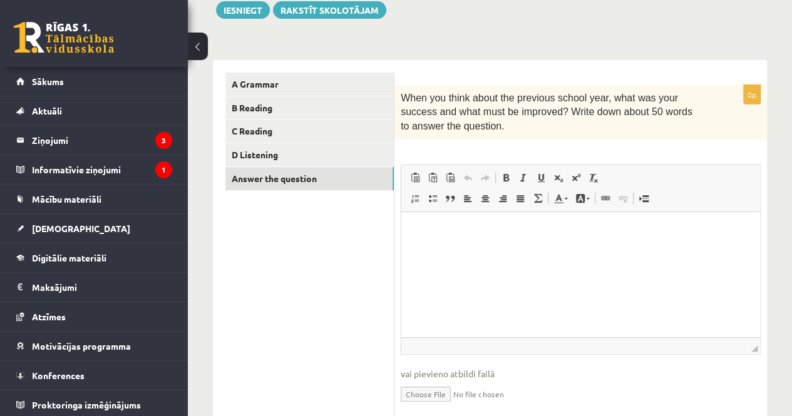
click at [520, 250] on html at bounding box center [580, 231] width 359 height 38
click at [429, 232] on p "**********" at bounding box center [581, 231] width 334 height 13
click at [503, 231] on p "**********" at bounding box center [581, 231] width 334 height 13
click at [499, 219] on html "**********" at bounding box center [580, 231] width 359 height 38
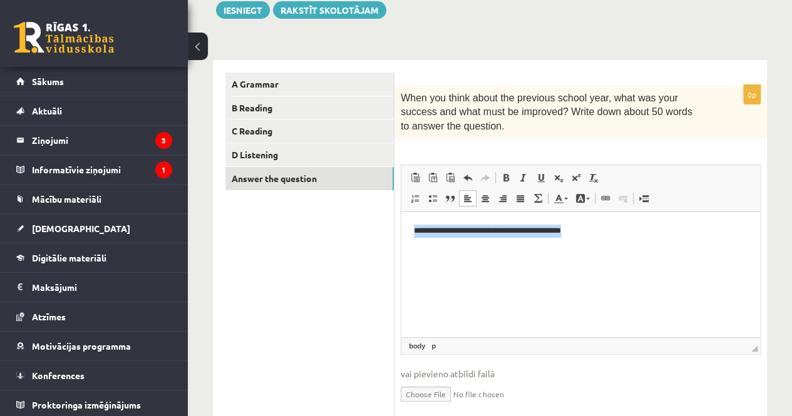
click at [499, 219] on html "**********" at bounding box center [580, 231] width 359 height 38
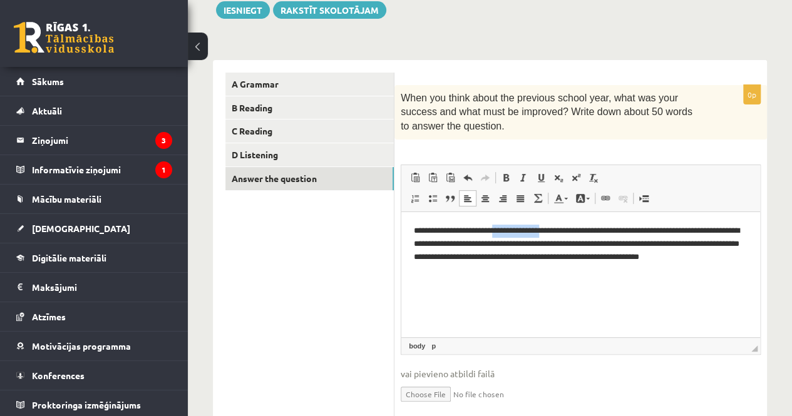
drag, startPoint x: 500, startPoint y: 229, endPoint x: 555, endPoint y: 234, distance: 56.0
click at [555, 234] on p "**********" at bounding box center [581, 251] width 334 height 52
click at [461, 234] on p "**********" at bounding box center [581, 251] width 334 height 52
click at [472, 229] on p "**********" at bounding box center [581, 244] width 334 height 39
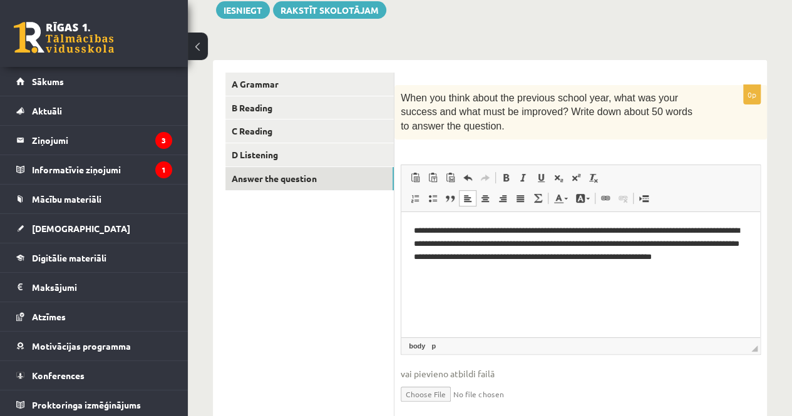
click at [505, 245] on p "**********" at bounding box center [581, 251] width 334 height 52
click at [548, 242] on p "**********" at bounding box center [581, 251] width 334 height 52
click at [483, 255] on p "**********" at bounding box center [581, 251] width 334 height 52
click at [548, 257] on p "**********" at bounding box center [581, 251] width 334 height 52
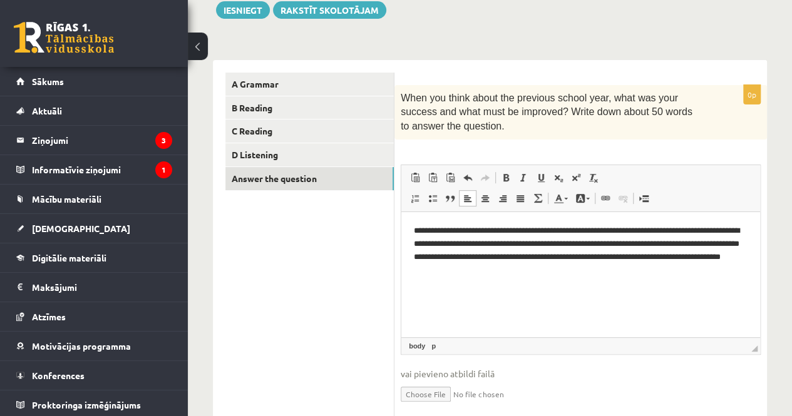
click at [659, 231] on p "**********" at bounding box center [581, 251] width 334 height 52
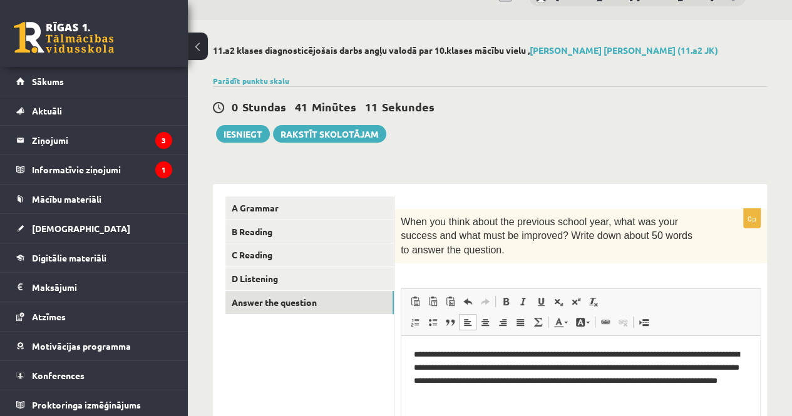
scroll to position [28, 0]
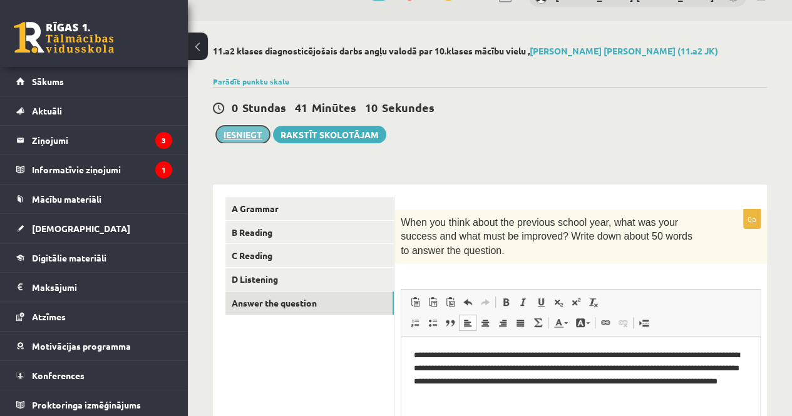
click at [249, 134] on button "Iesniegt" at bounding box center [243, 135] width 54 height 18
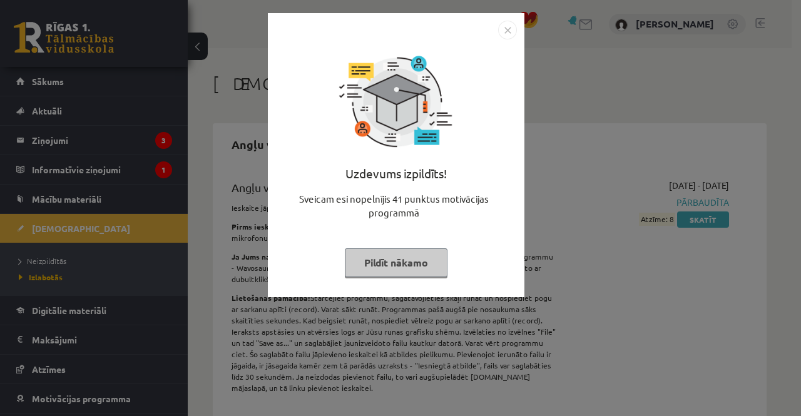
click at [505, 36] on img "Close" at bounding box center [507, 30] width 19 height 19
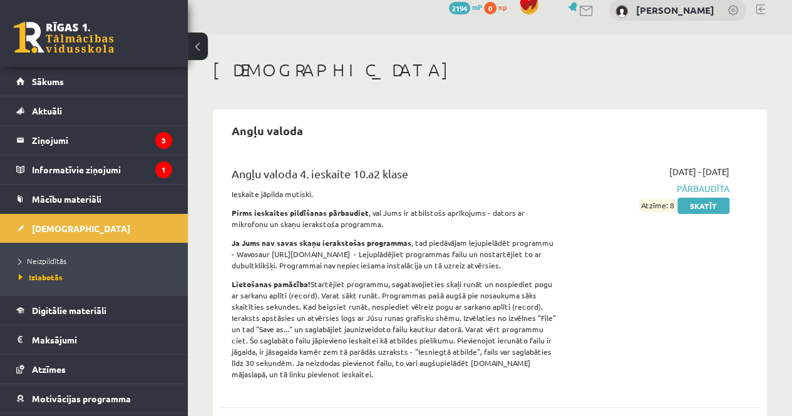
scroll to position [13, 0]
click at [63, 260] on span "Neizpildītās" at bounding box center [43, 261] width 48 height 10
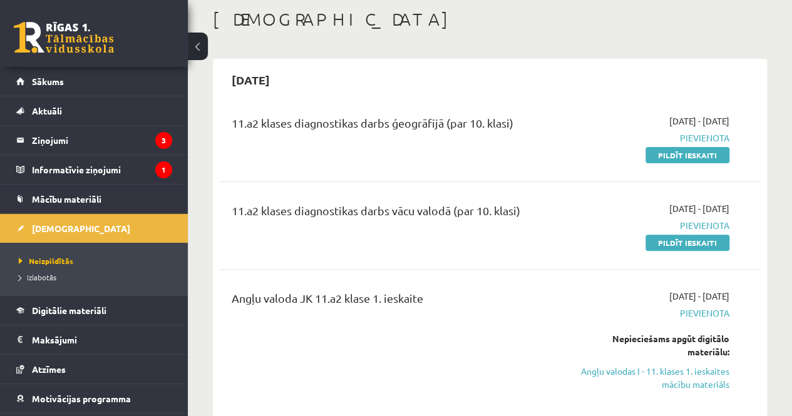
scroll to position [65, 0]
click at [671, 156] on link "Pildīt ieskaiti" at bounding box center [688, 155] width 84 height 16
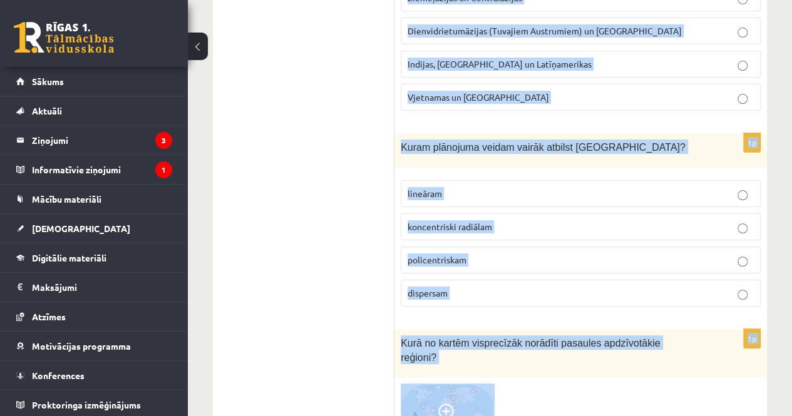
scroll to position [4836, 0]
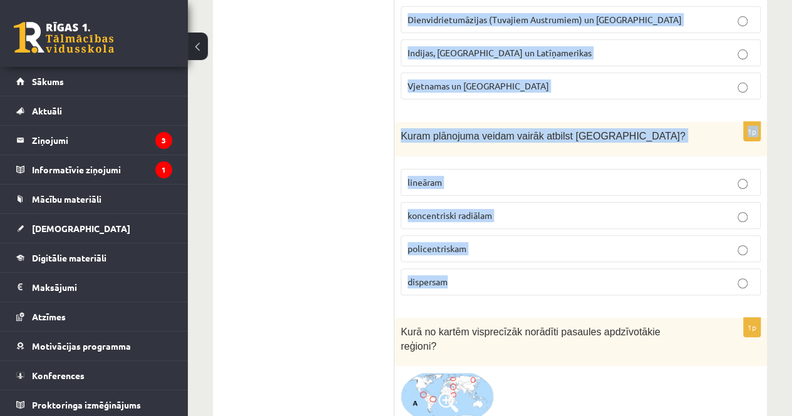
drag, startPoint x: 401, startPoint y: 202, endPoint x: 568, endPoint y: 219, distance: 167.5
copy form "Kurā no pasaules reģioniem ir lielākais iedzīvotāju skaits? Āfrikā Latīņamerikā…"
click at [766, 122] on div "1p Kuram plānojuma veidam vairāk atbilst Rīga? lineāram koncentriski radiālam p…" at bounding box center [580, 213] width 373 height 183
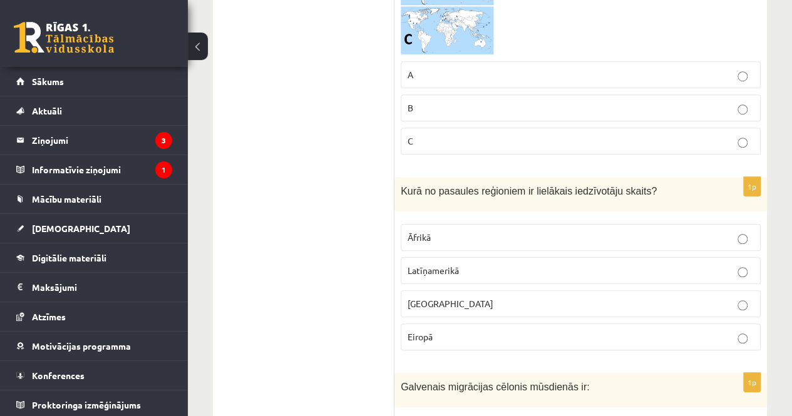
scroll to position [383, 0]
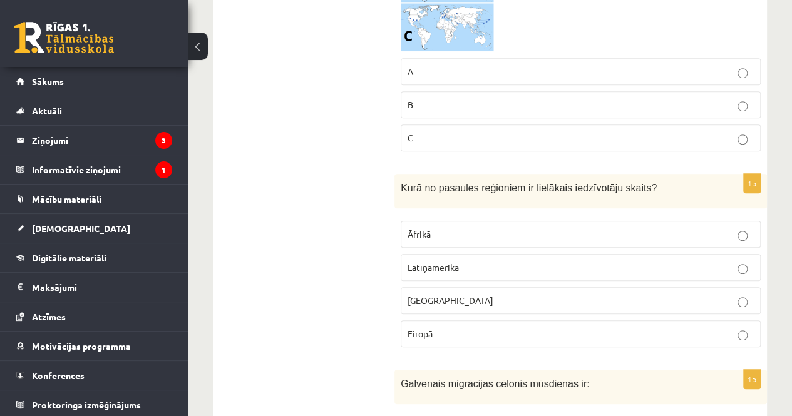
click at [599, 289] on label "Āzijā" at bounding box center [581, 300] width 360 height 27
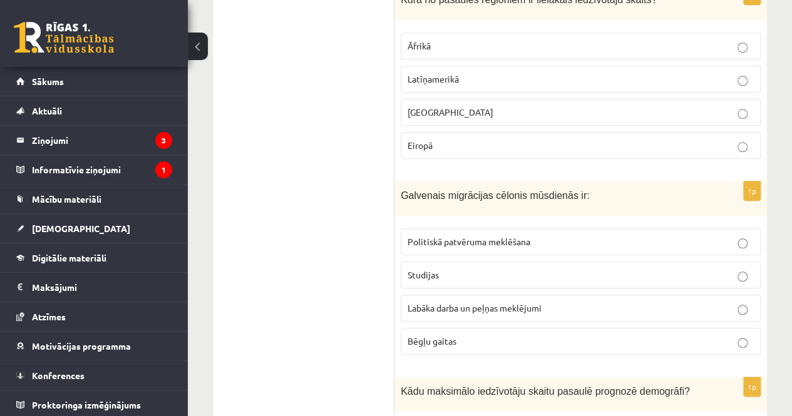
scroll to position [579, 0]
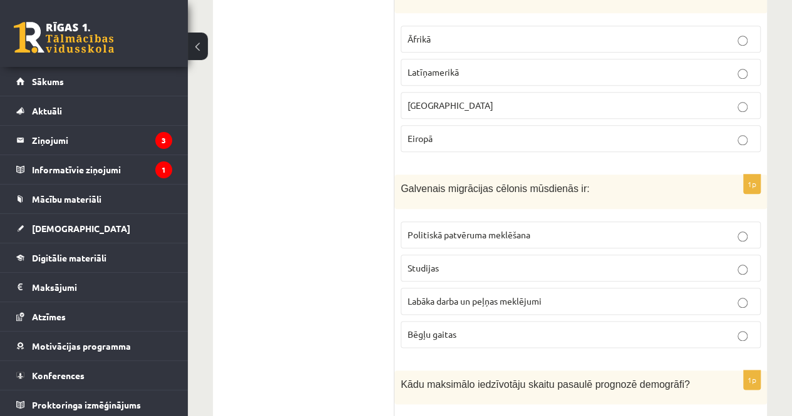
click at [599, 295] on p "Labāka darba un peļņas meklējumi" at bounding box center [581, 301] width 346 height 13
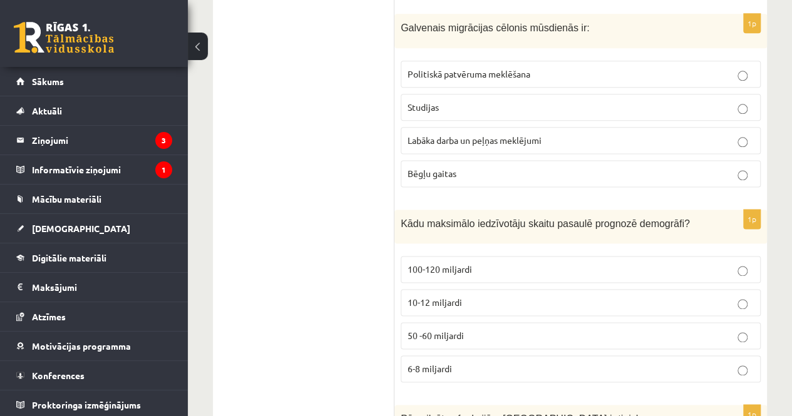
scroll to position [743, 0]
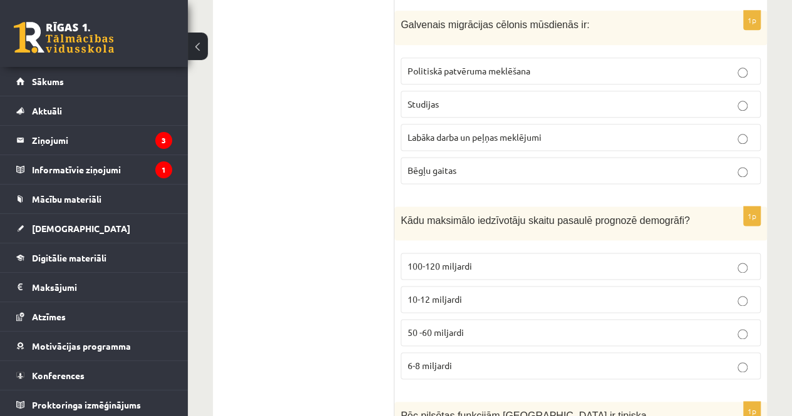
click at [556, 296] on p "10-12 miljardi" at bounding box center [581, 299] width 346 height 13
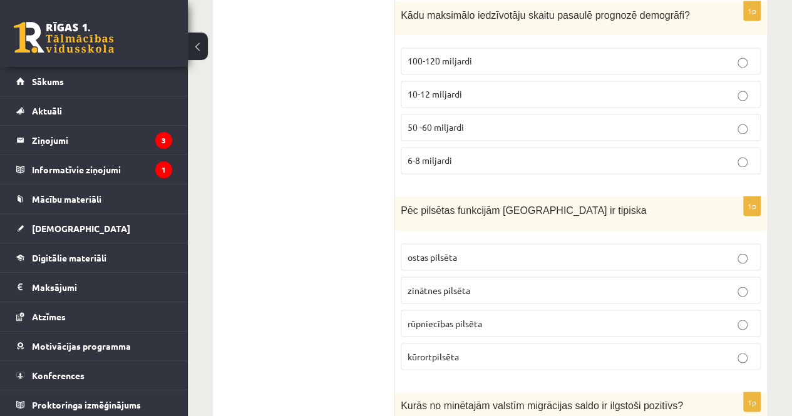
scroll to position [949, 0]
click at [510, 349] on p "kūrortpilsēta" at bounding box center [581, 355] width 346 height 13
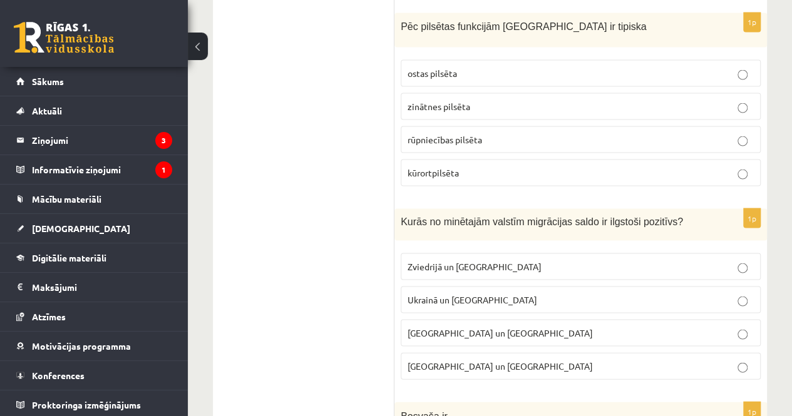
scroll to position [1135, 0]
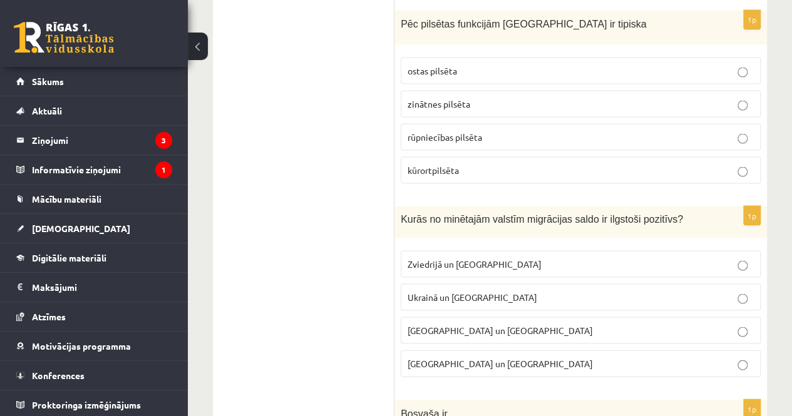
click at [550, 262] on label "Zviedrijā un ASV" at bounding box center [581, 263] width 360 height 27
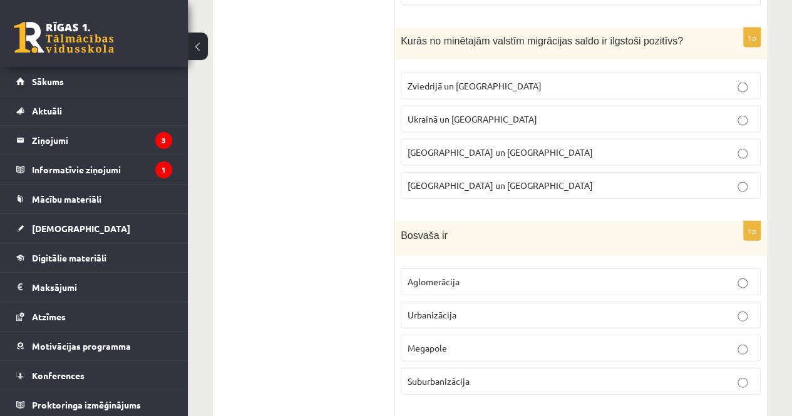
scroll to position [1313, 0]
click at [495, 283] on label "Aglomerācija" at bounding box center [581, 281] width 360 height 27
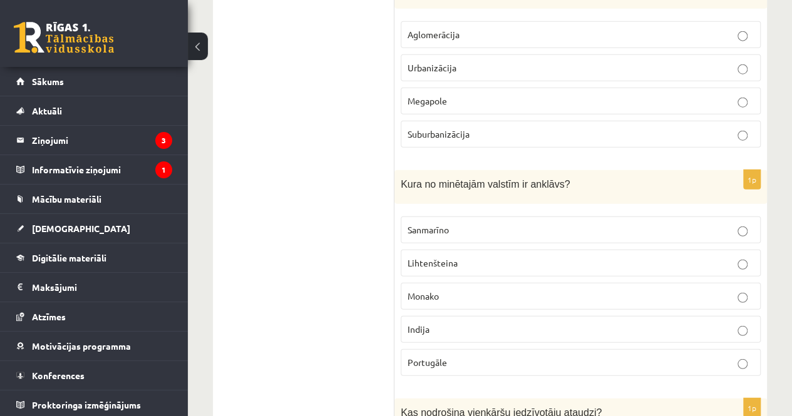
scroll to position [1559, 0]
click at [456, 226] on label "Sanmarīno" at bounding box center [581, 230] width 360 height 27
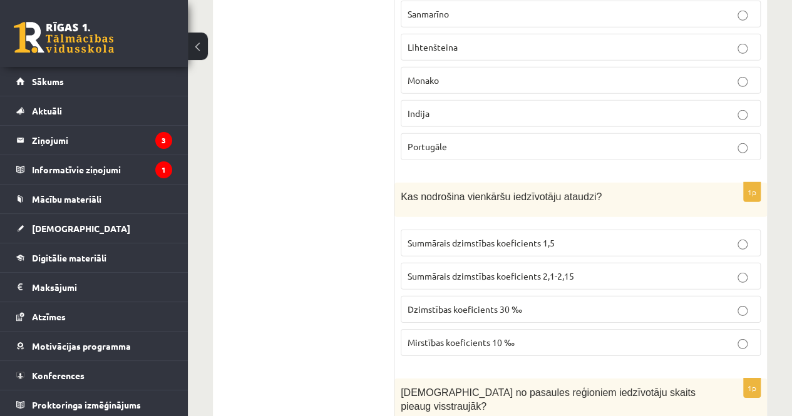
scroll to position [1776, 0]
click at [550, 270] on label "Summārais dzimstības koeficients 2,1-2,15" at bounding box center [581, 275] width 360 height 27
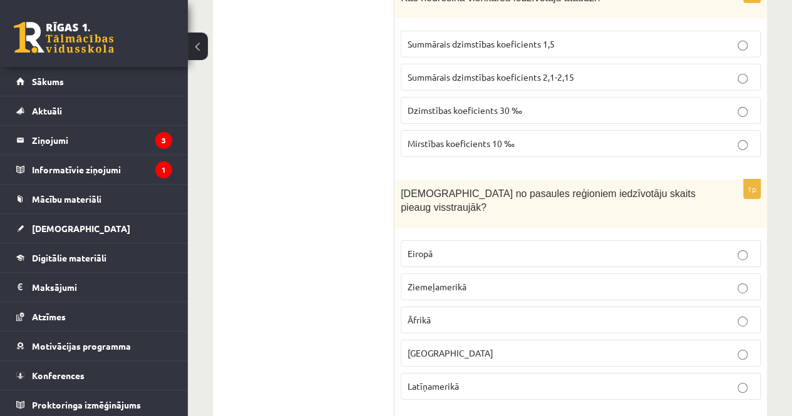
scroll to position [1975, 0]
click at [558, 313] on p "Āfrikā" at bounding box center [581, 319] width 346 height 13
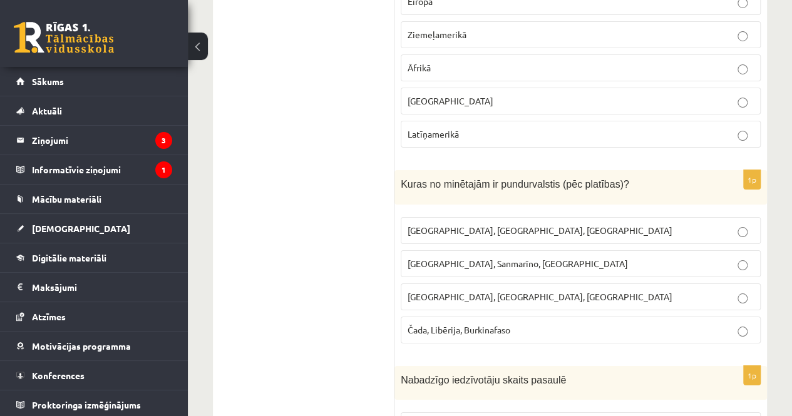
scroll to position [2236, 0]
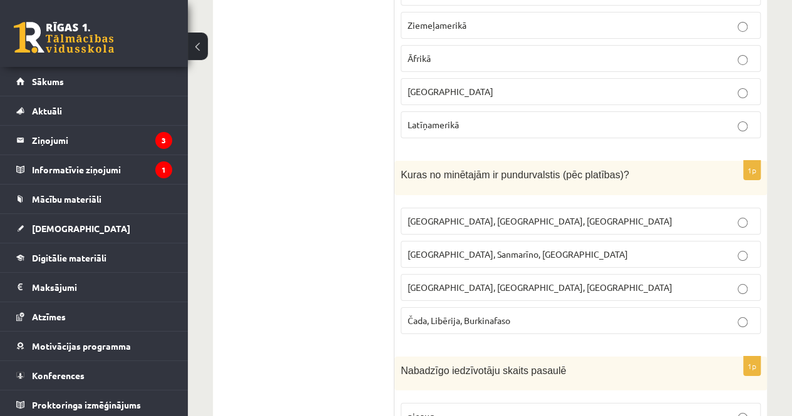
click at [590, 241] on label "Monako, Sanmarīno, Luksemburga" at bounding box center [581, 254] width 360 height 27
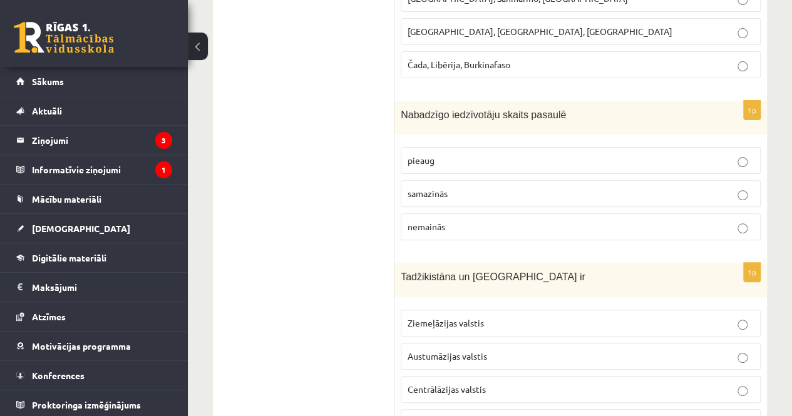
scroll to position [2502, 0]
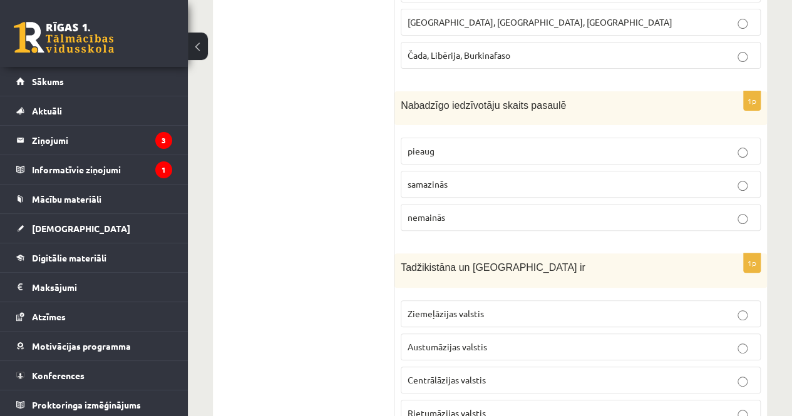
click at [601, 171] on label "samazinās" at bounding box center [581, 184] width 360 height 27
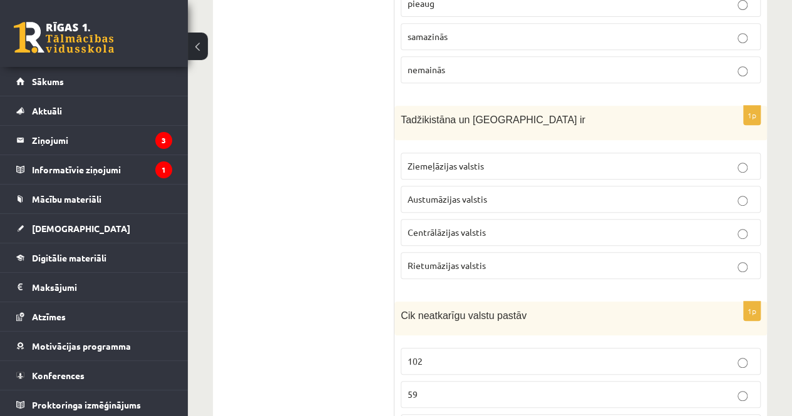
scroll to position [2650, 0]
click at [565, 225] on p "Centrālāzijas valstis" at bounding box center [581, 231] width 346 height 13
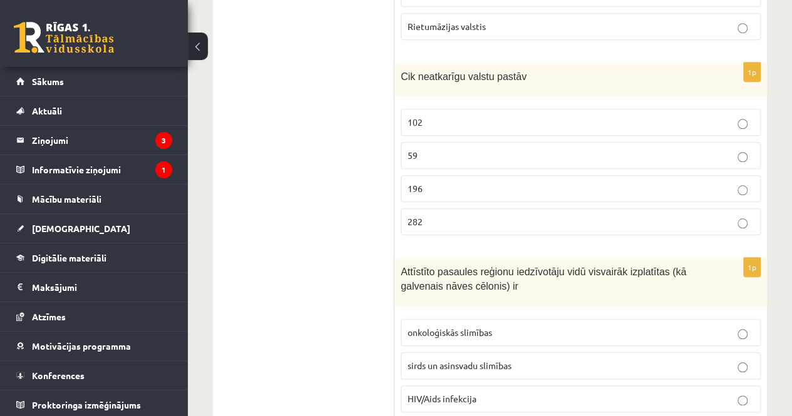
scroll to position [2890, 0]
click at [553, 181] on p "196" at bounding box center [581, 187] width 346 height 13
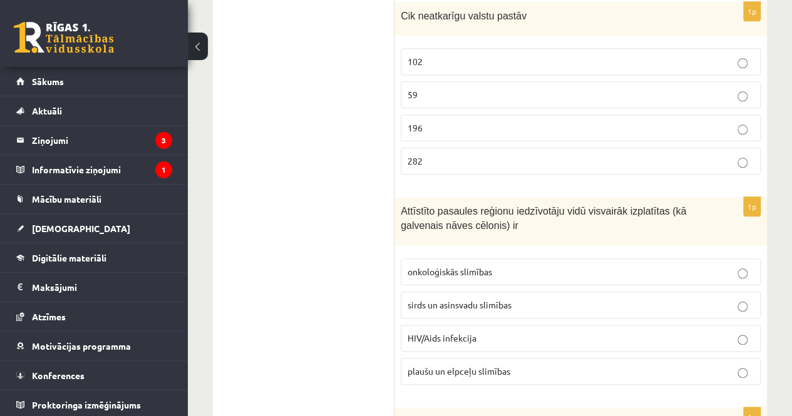
scroll to position [2950, 0]
click at [482, 299] on span "sirds un asinsvadu slimības" at bounding box center [460, 304] width 104 height 11
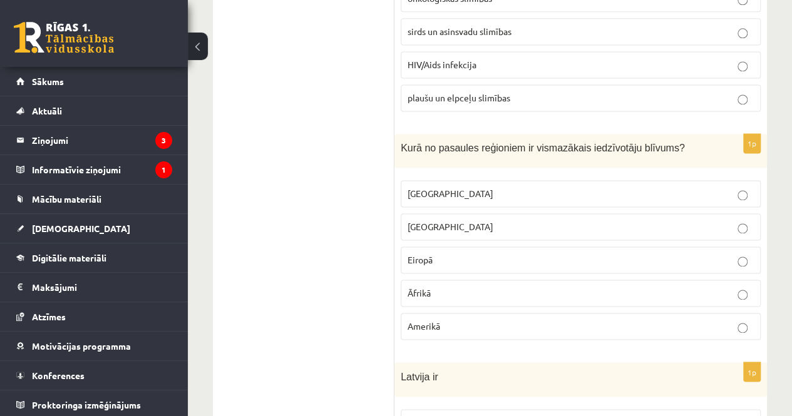
scroll to position [3224, 0]
click at [528, 179] on label "Austrālijā" at bounding box center [581, 192] width 360 height 27
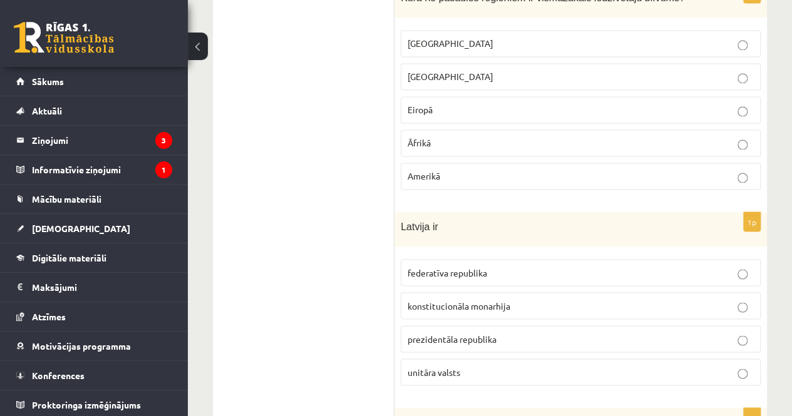
scroll to position [3375, 0]
click at [505, 364] on p "unitāra valsts" at bounding box center [581, 370] width 346 height 13
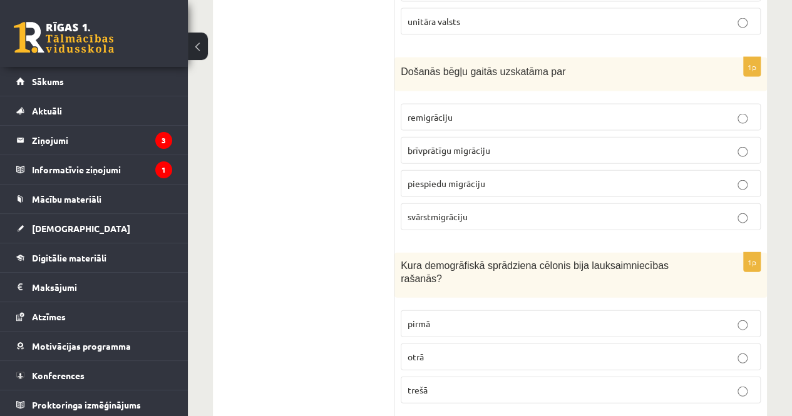
scroll to position [3725, 0]
click at [502, 177] on p "piespiedu migrāciju" at bounding box center [581, 183] width 346 height 13
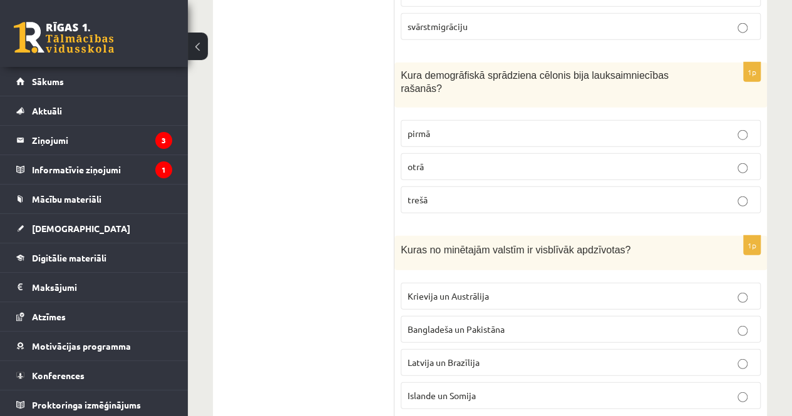
scroll to position [3915, 0]
click at [526, 120] on label "pirmā" at bounding box center [581, 133] width 360 height 27
click at [494, 323] on span "Bangladeša un Pakistāna" at bounding box center [456, 328] width 97 height 11
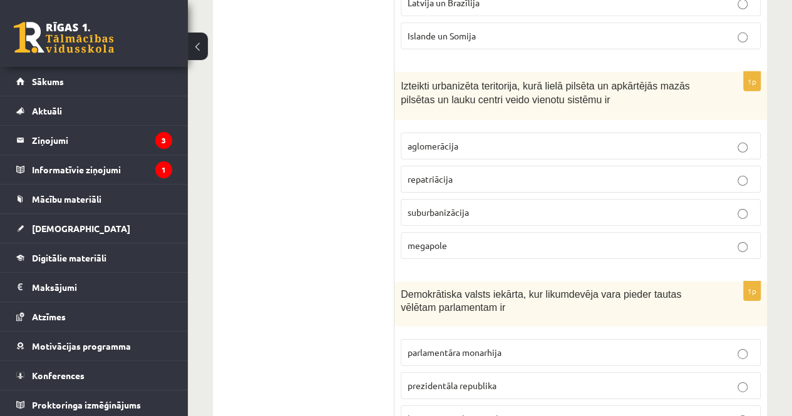
scroll to position [4278, 0]
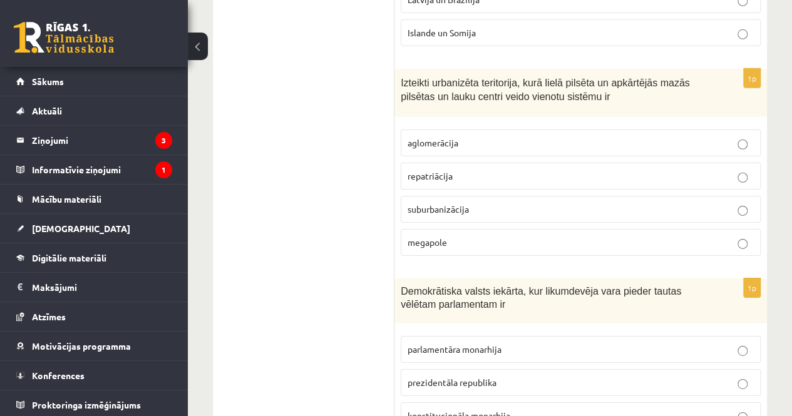
click at [521, 136] on p "aglomerācija" at bounding box center [581, 142] width 346 height 13
click at [513, 376] on p "prezidentāla republika" at bounding box center [581, 382] width 346 height 13
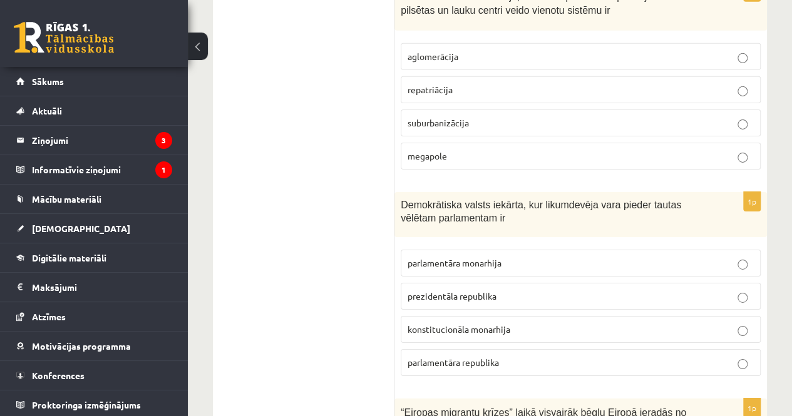
scroll to position [4364, 0]
click at [512, 349] on label "parlamentāra republika" at bounding box center [581, 362] width 360 height 27
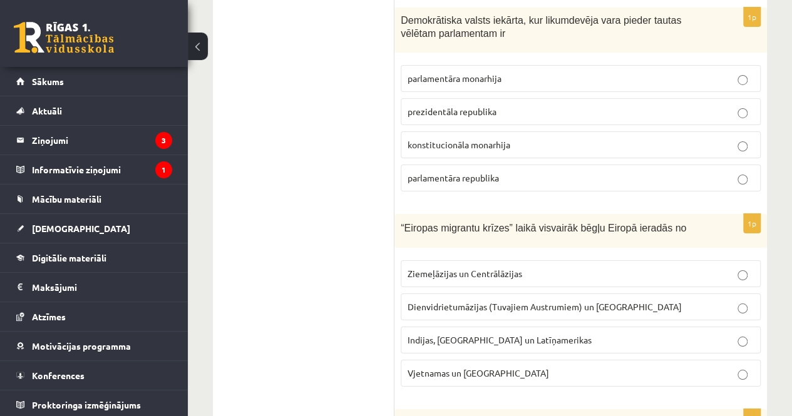
scroll to position [4549, 0]
click at [556, 301] on span "Dienvidrietumāzijas (Tuvajiem Austrumiem) un Āfrikas" at bounding box center [545, 306] width 274 height 11
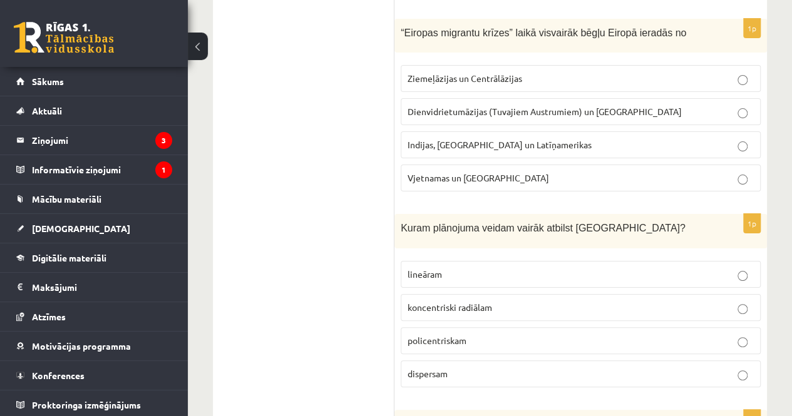
scroll to position [4745, 0]
click at [567, 301] on p "koncentriski radiālam" at bounding box center [581, 307] width 346 height 13
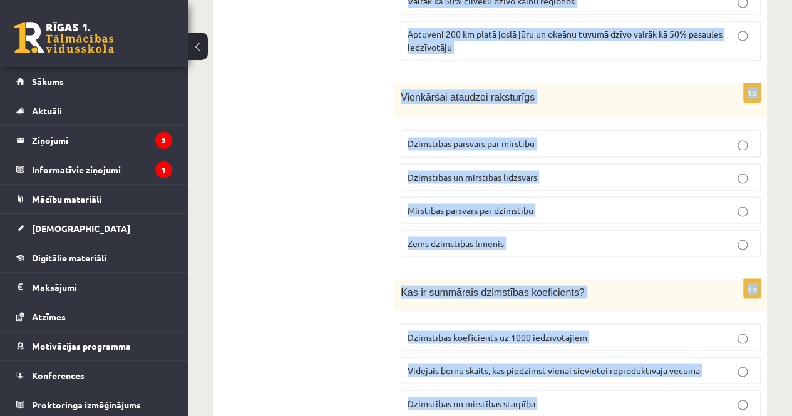
scroll to position [5978, 0]
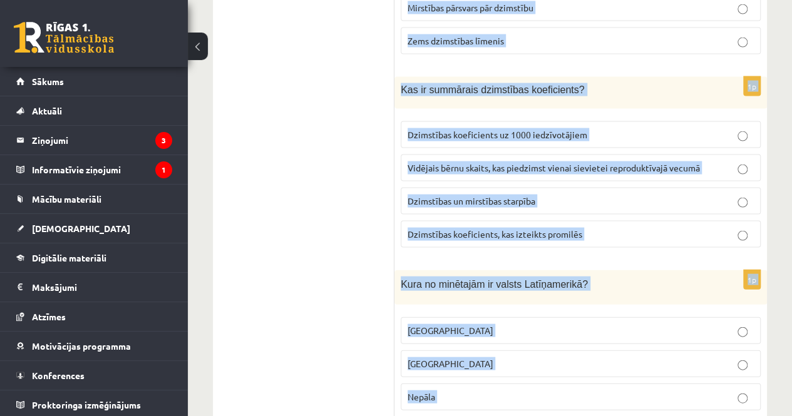
drag, startPoint x: 399, startPoint y: 168, endPoint x: 561, endPoint y: 354, distance: 246.3
copy form "Attīstīto valstu iedzīvotāju skaits pasaules iedzīvotāju īpatsvarā samazinās pa…"
click at [513, 317] on label "Meksika" at bounding box center [581, 330] width 360 height 27
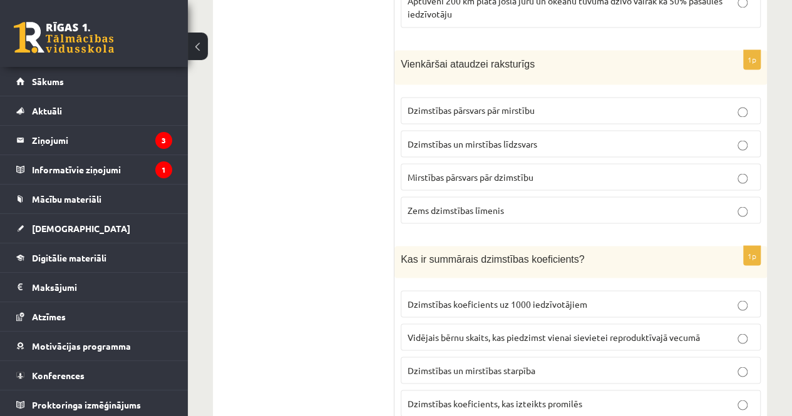
scroll to position [5800, 0]
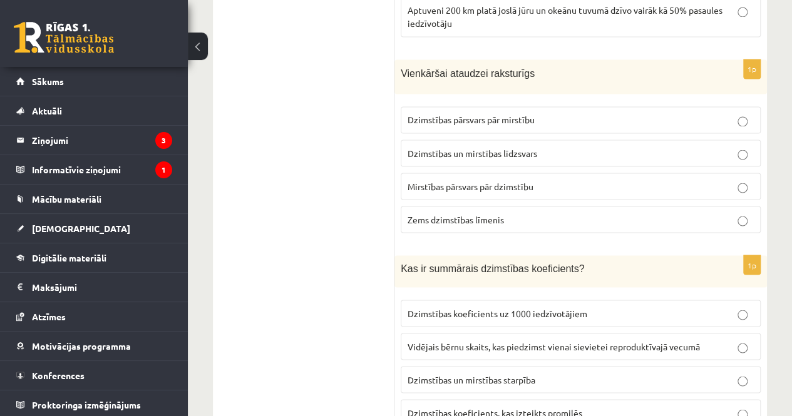
click at [527, 340] on p "Vidējais bērnu skaits, kas piedzimst vienai sievietei reproduktīvajā vecumā" at bounding box center [581, 346] width 346 height 13
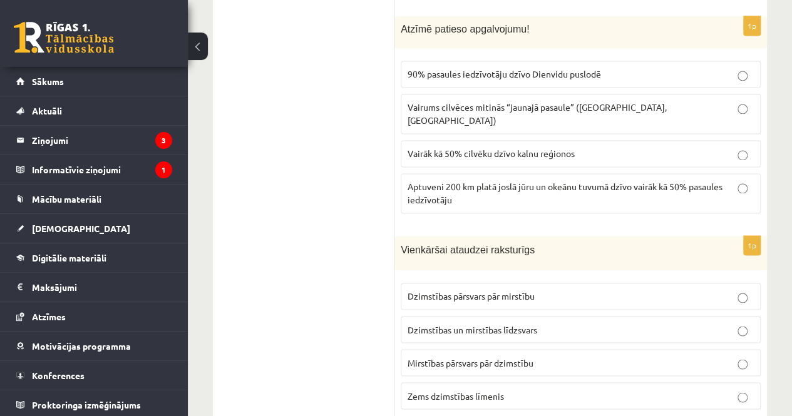
scroll to position [5616, 0]
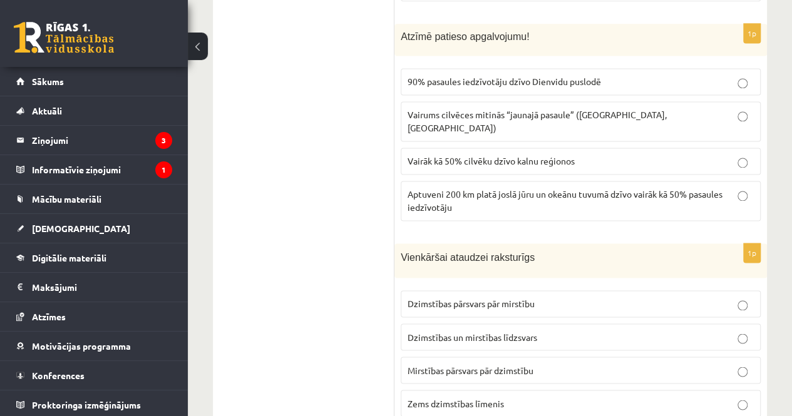
click at [523, 324] on label "Dzimstības un mirstības līdzsvars" at bounding box center [581, 337] width 360 height 27
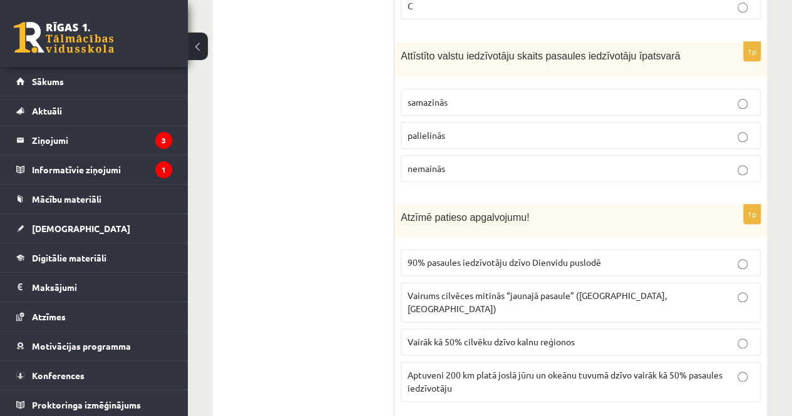
scroll to position [5434, 0]
click at [537, 337] on span "Vairāk kā 50% cilvēku dzīvo kalnu reģionos" at bounding box center [491, 342] width 167 height 11
click at [530, 369] on p "Aptuveni 200 km platā joslā jūru un okeānu tuvumā dzīvo vairāk kā 50% pasaules …" at bounding box center [581, 382] width 346 height 26
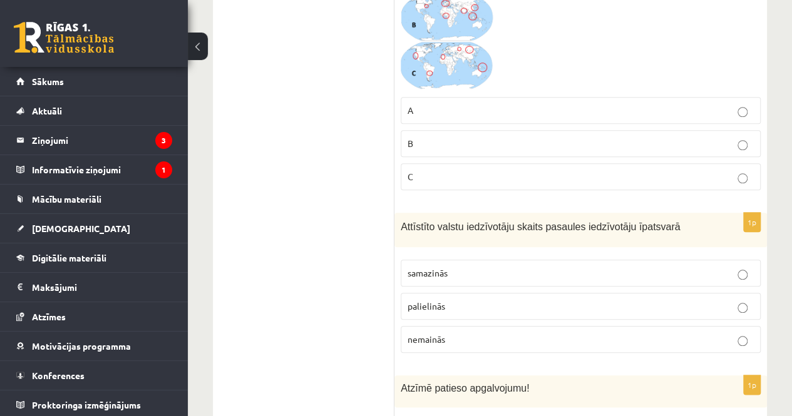
scroll to position [5247, 0]
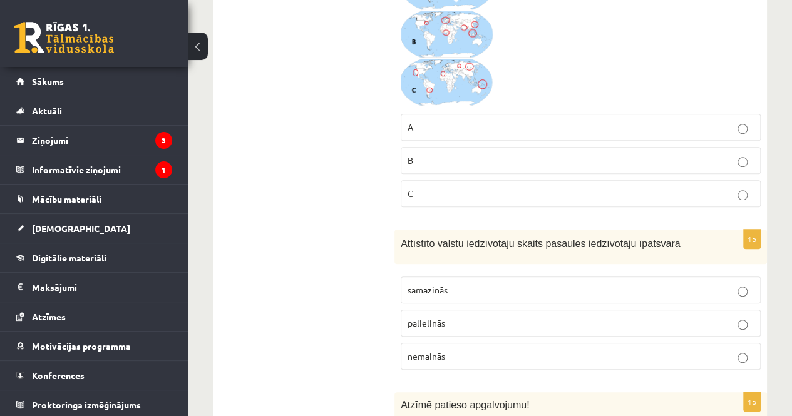
click at [543, 284] on p "samazinās" at bounding box center [581, 290] width 346 height 13
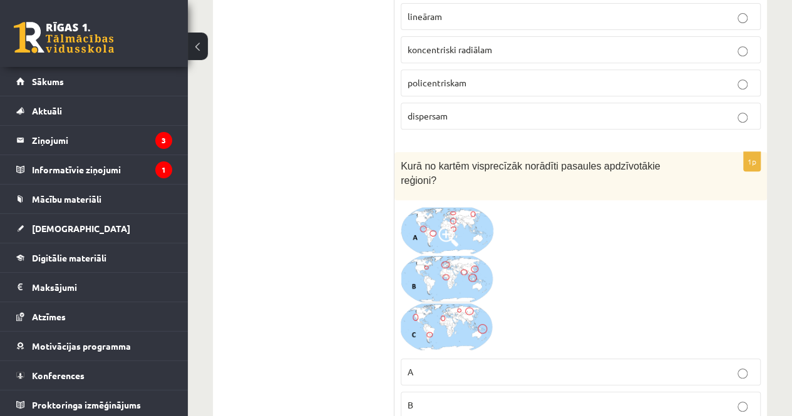
scroll to position [5001, 0]
click at [416, 399] on p "B" at bounding box center [581, 405] width 346 height 13
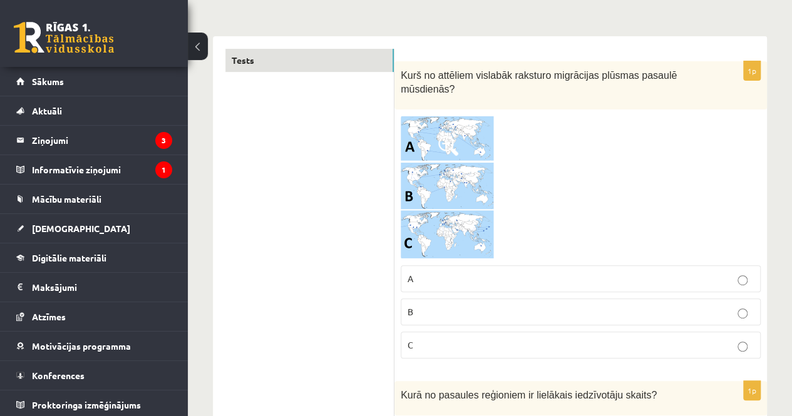
scroll to position [168, 0]
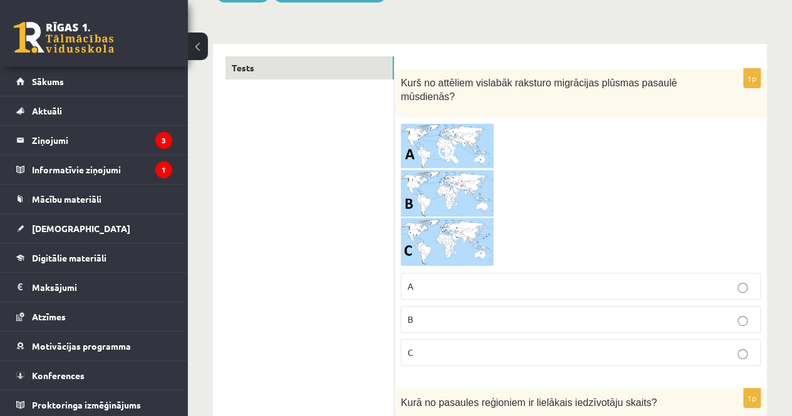
click at [456, 152] on span at bounding box center [448, 153] width 20 height 20
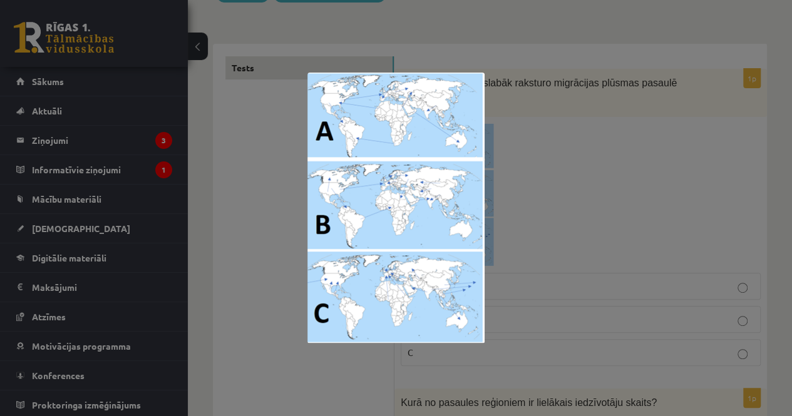
click at [492, 33] on div at bounding box center [396, 208] width 792 height 416
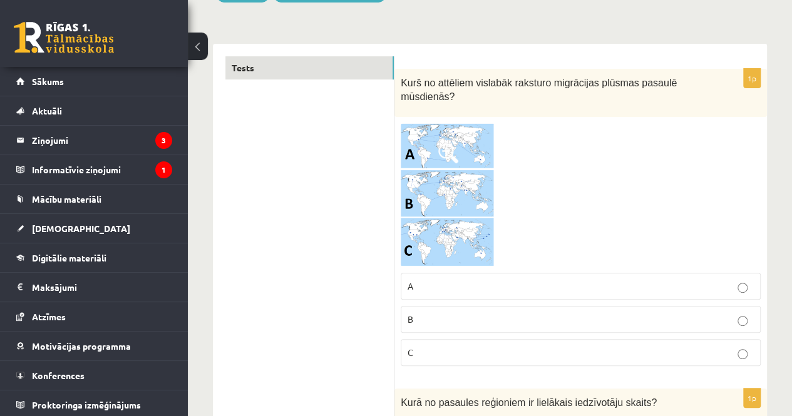
click at [455, 276] on label "A" at bounding box center [581, 286] width 360 height 27
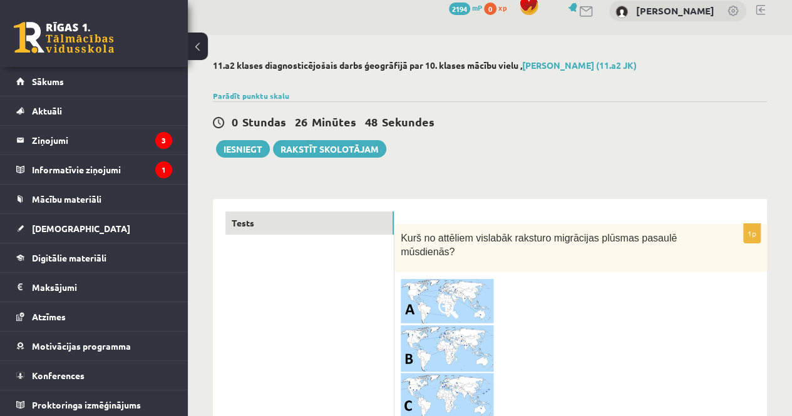
scroll to position [11, 0]
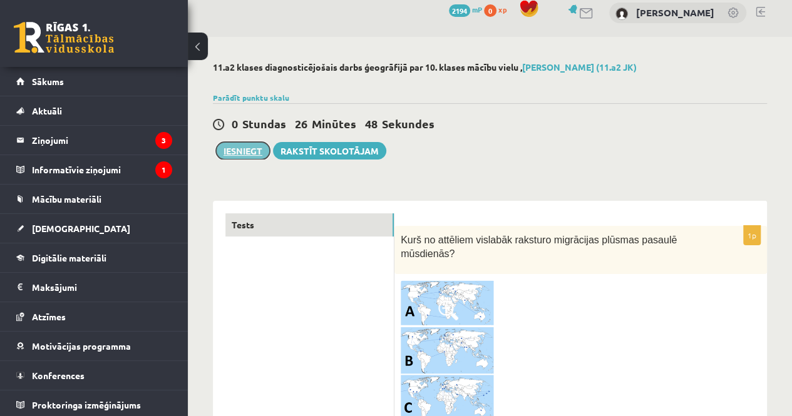
click at [243, 156] on button "Iesniegt" at bounding box center [243, 151] width 54 height 18
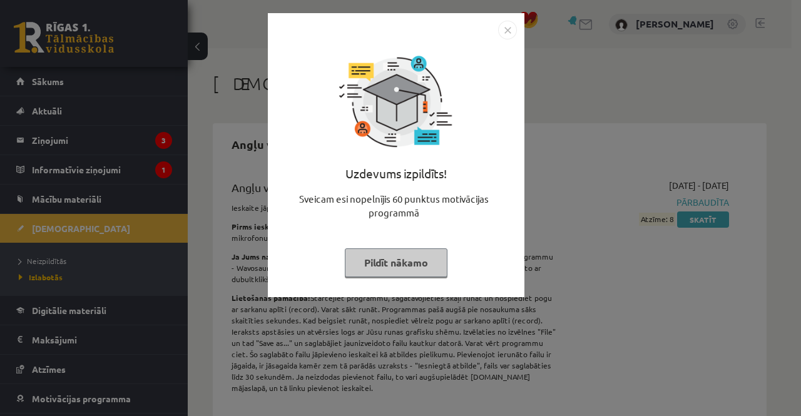
click at [515, 33] on img "Close" at bounding box center [507, 30] width 19 height 19
